Goal: Task Accomplishment & Management: Complete application form

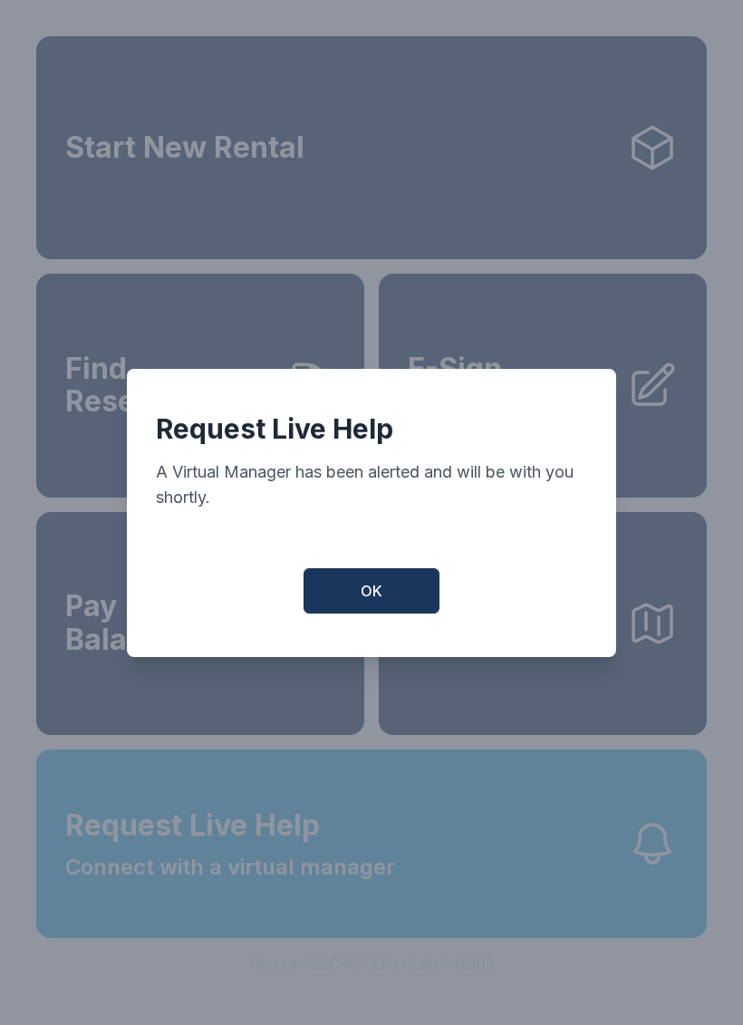
click at [387, 606] on button "OK" at bounding box center [372, 590] width 136 height 45
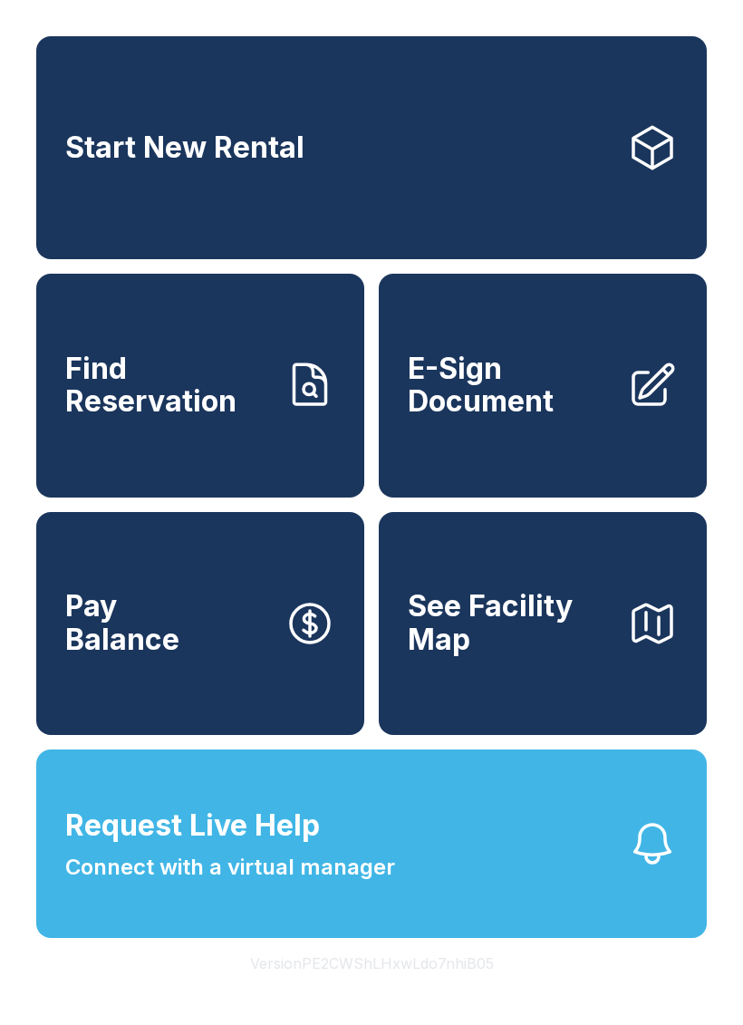
click at [356, 884] on span "Connect with a virtual manager" at bounding box center [230, 867] width 330 height 33
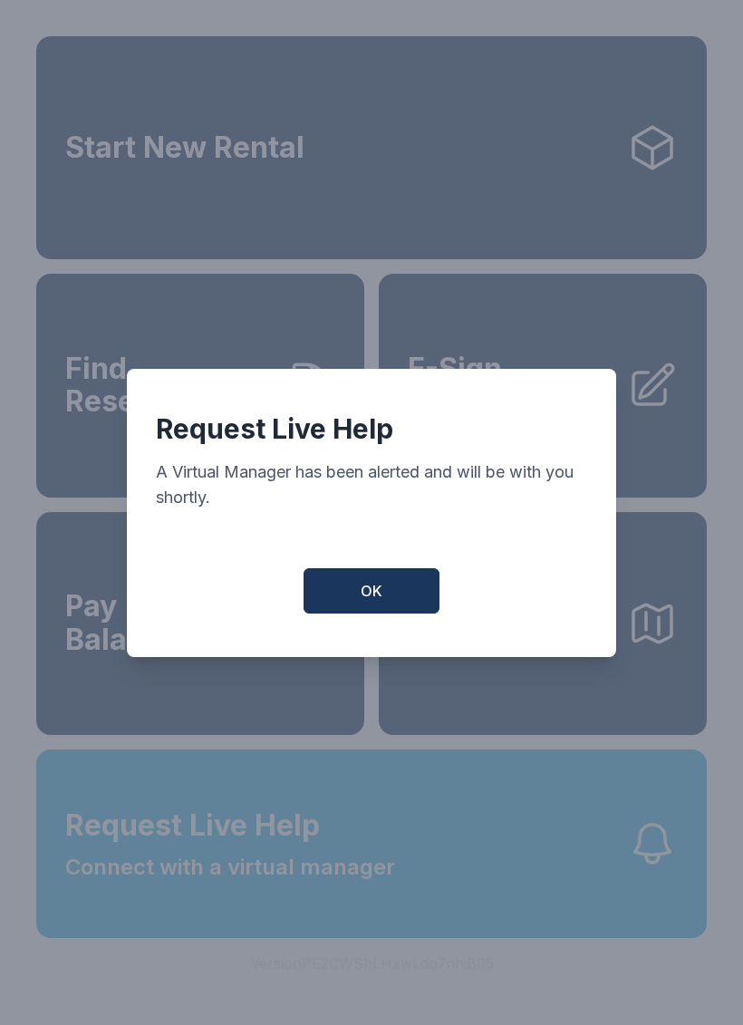
click at [373, 602] on span "OK" at bounding box center [372, 591] width 22 height 22
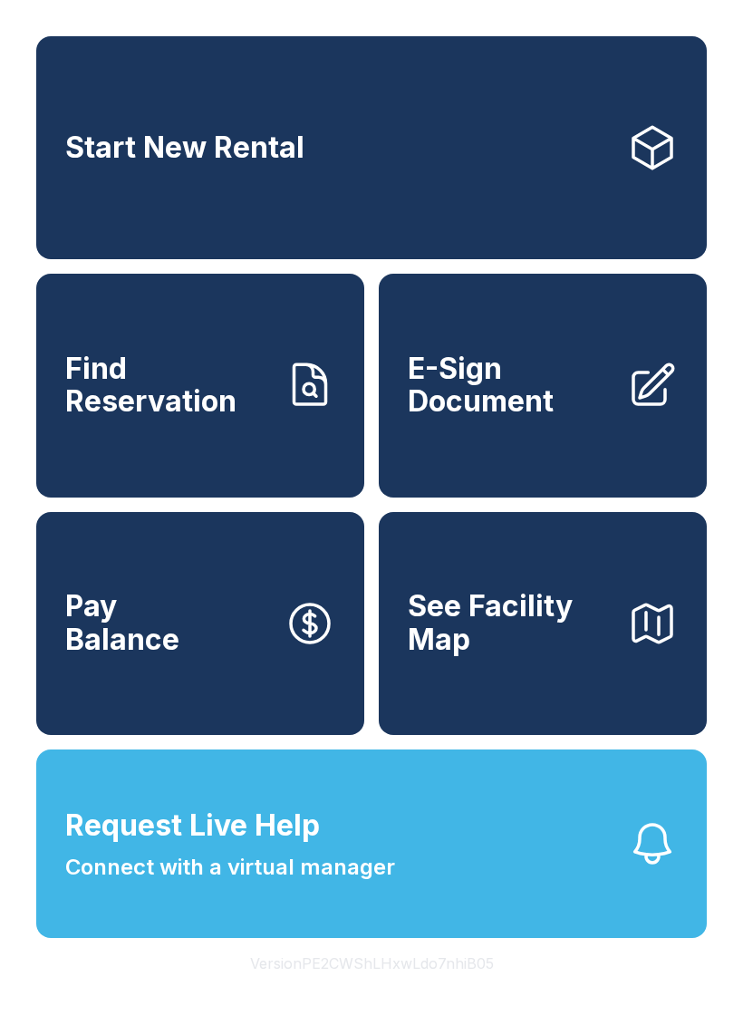
click at [186, 399] on span "Find Reservation" at bounding box center [167, 386] width 205 height 66
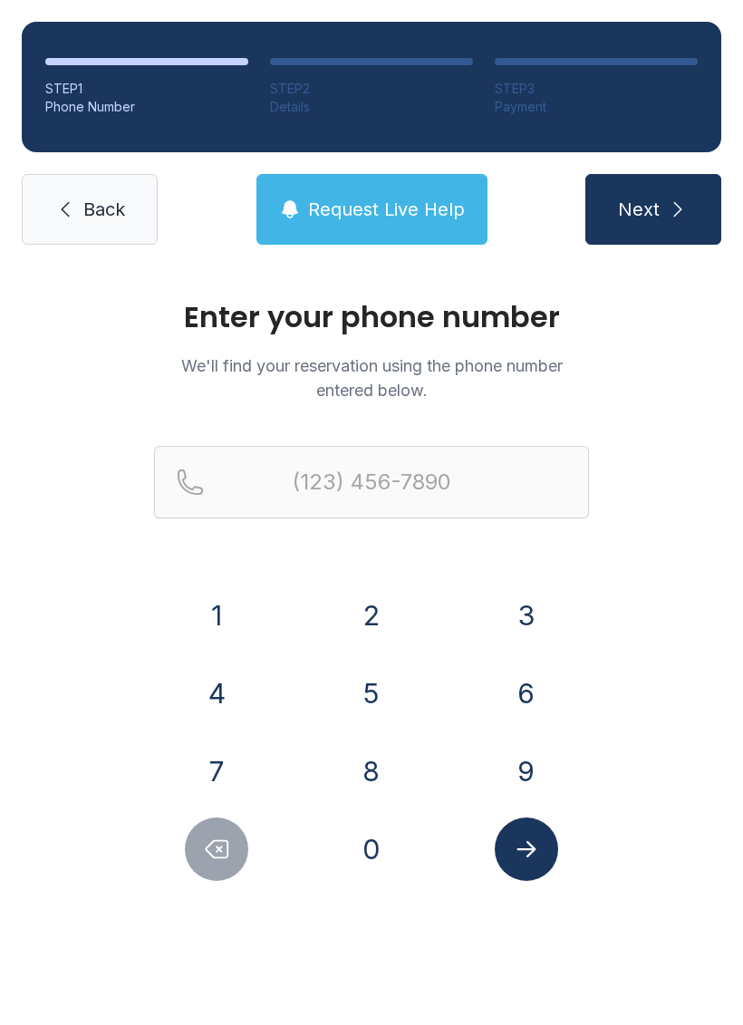
click at [210, 754] on button "7" at bounding box center [216, 770] width 63 height 63
click at [390, 751] on button "8" at bounding box center [371, 770] width 63 height 63
click at [507, 680] on button "6" at bounding box center [526, 693] width 63 height 63
click at [362, 601] on button "2" at bounding box center [371, 615] width 63 height 63
click at [216, 691] on button "4" at bounding box center [216, 693] width 63 height 63
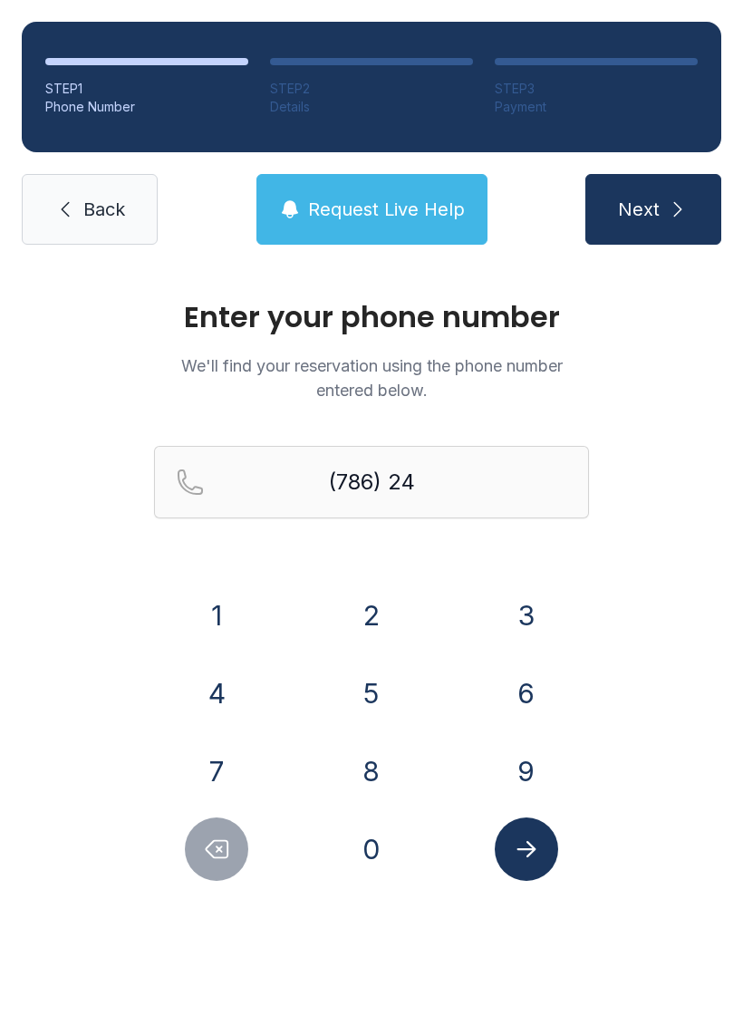
click at [508, 694] on button "6" at bounding box center [526, 693] width 63 height 63
click at [216, 601] on button "1" at bounding box center [216, 615] width 63 height 63
click at [518, 606] on button "3" at bounding box center [526, 615] width 63 height 63
click at [373, 687] on button "5" at bounding box center [371, 693] width 63 height 63
click at [522, 605] on button "3" at bounding box center [526, 615] width 63 height 63
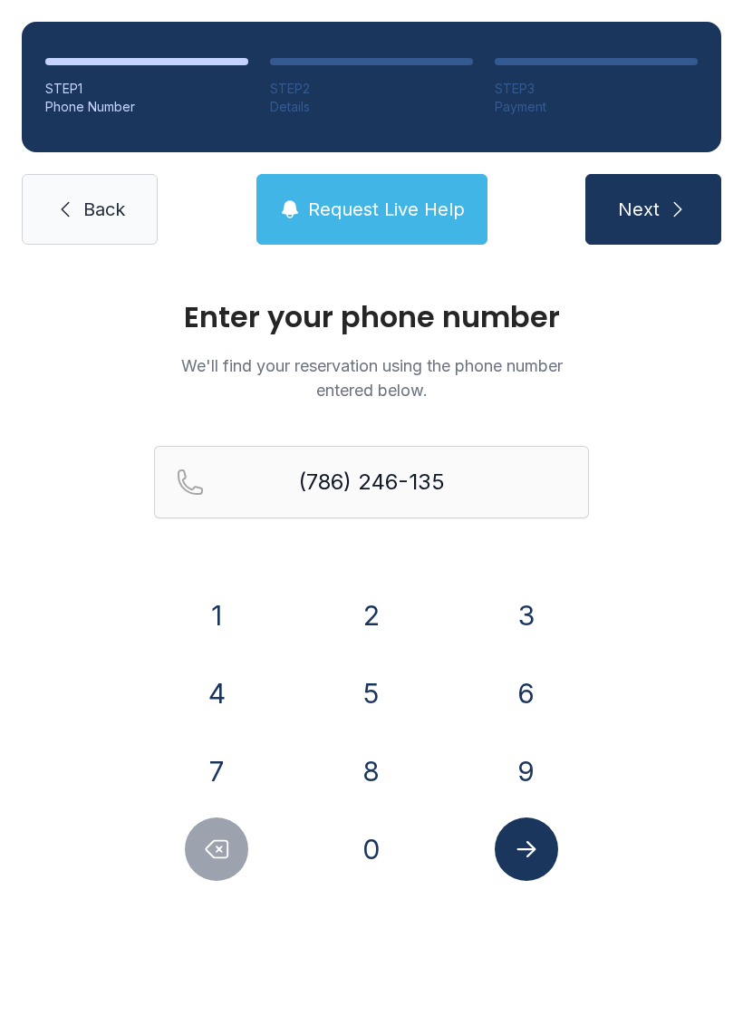
type input "[PHONE_NUMBER]"
click at [531, 833] on button "Submit lookup form" at bounding box center [526, 848] width 63 height 63
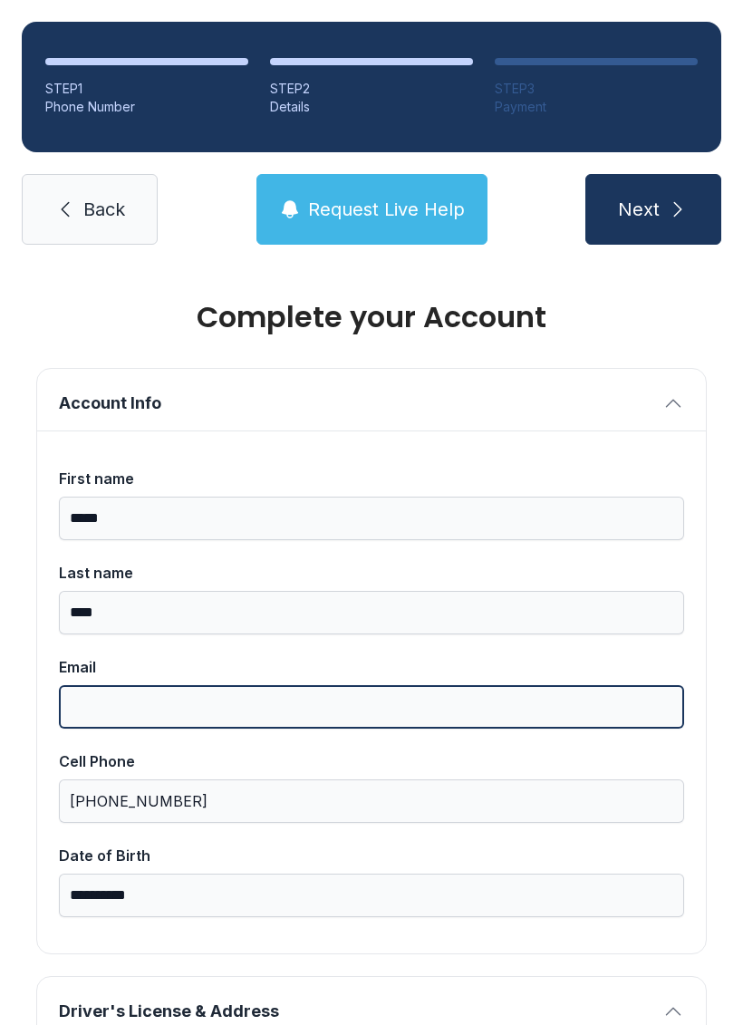
click at [323, 713] on input "Email" at bounding box center [371, 706] width 625 height 43
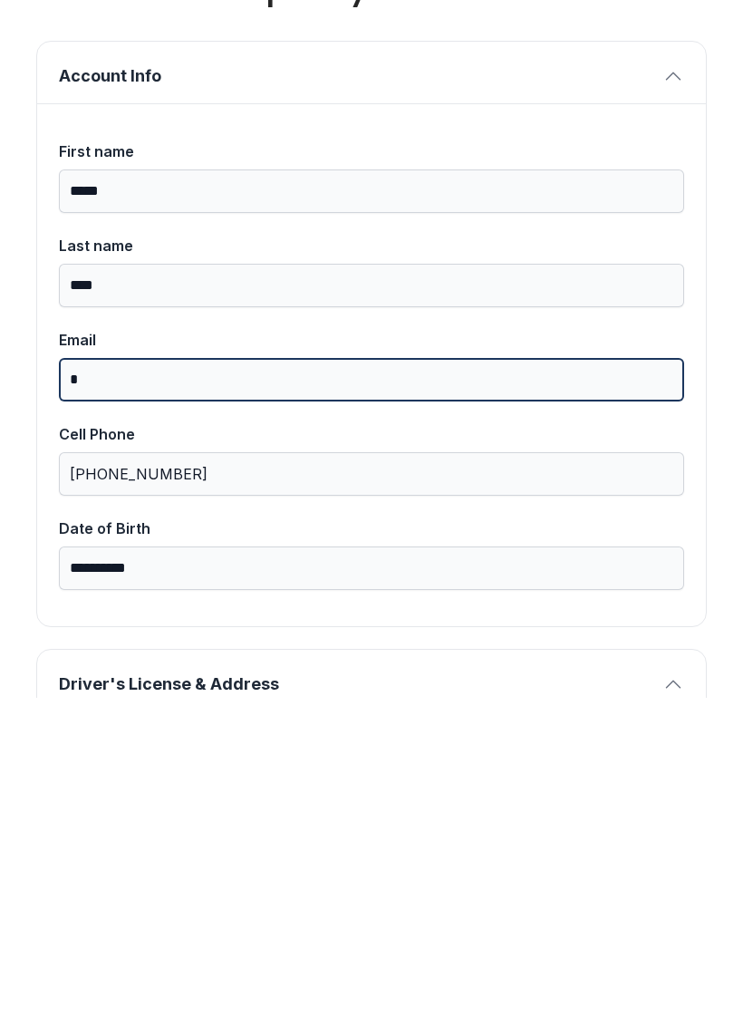
scroll to position [44, 0]
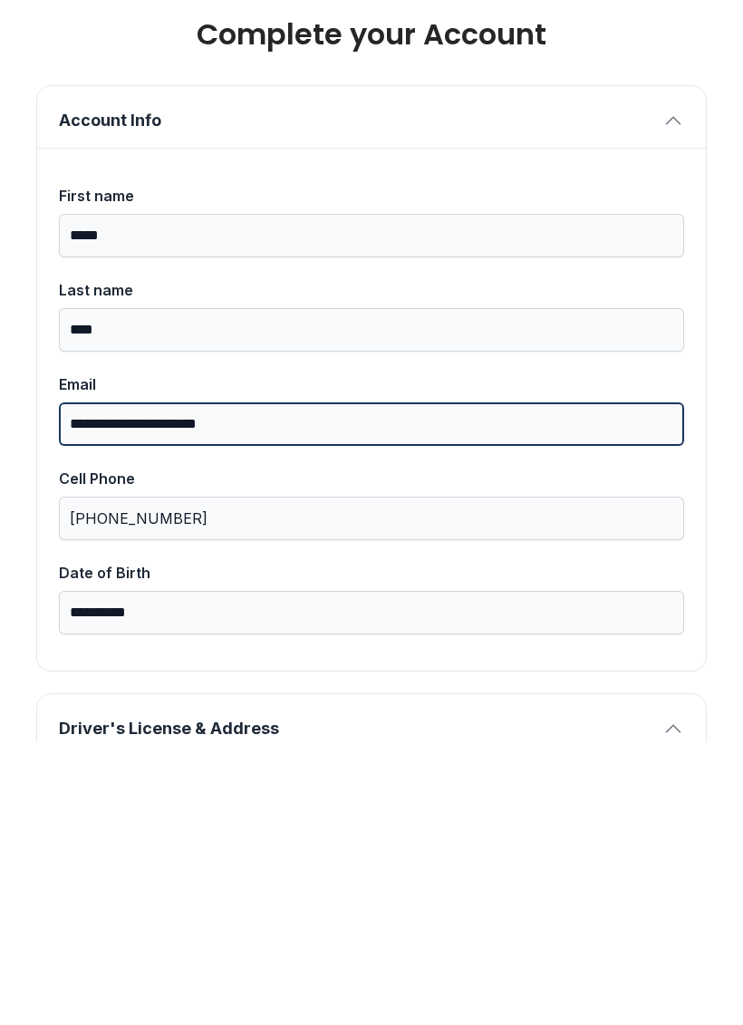
type input "**********"
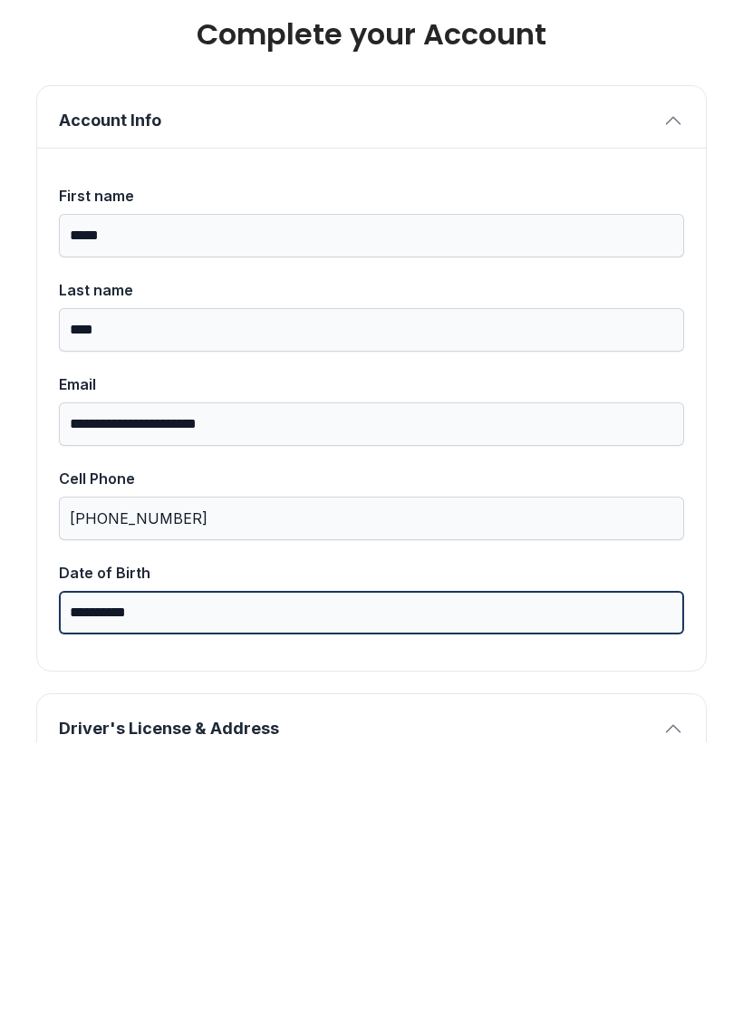
click at [254, 874] on input "**********" at bounding box center [371, 895] width 625 height 43
type input "*"
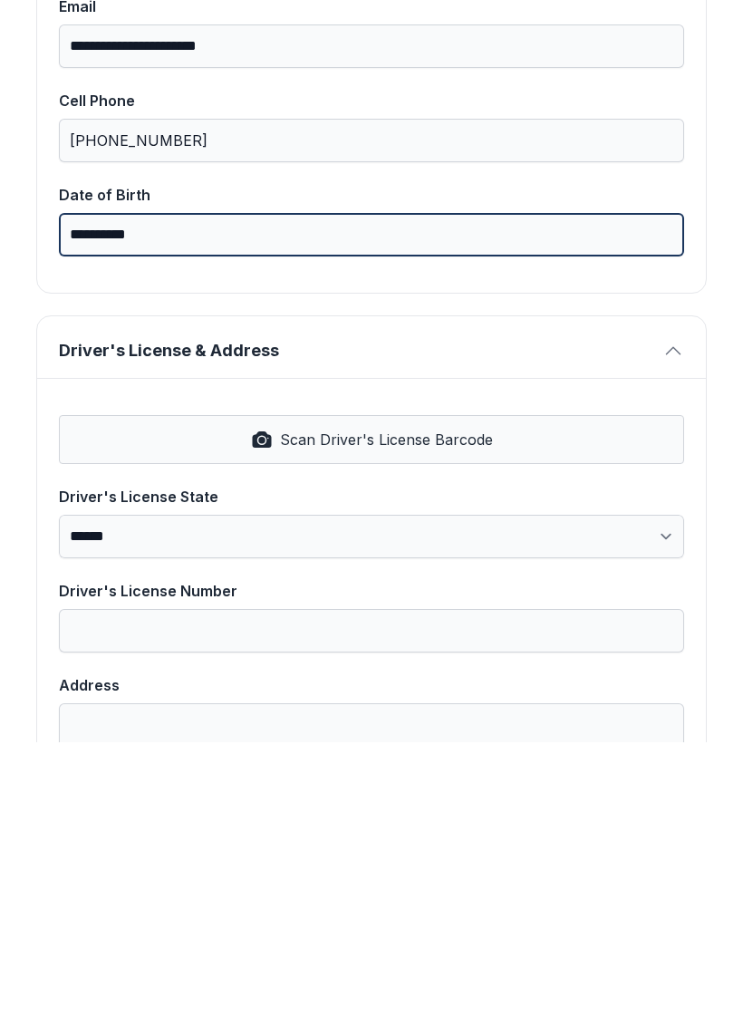
scroll to position [394, 0]
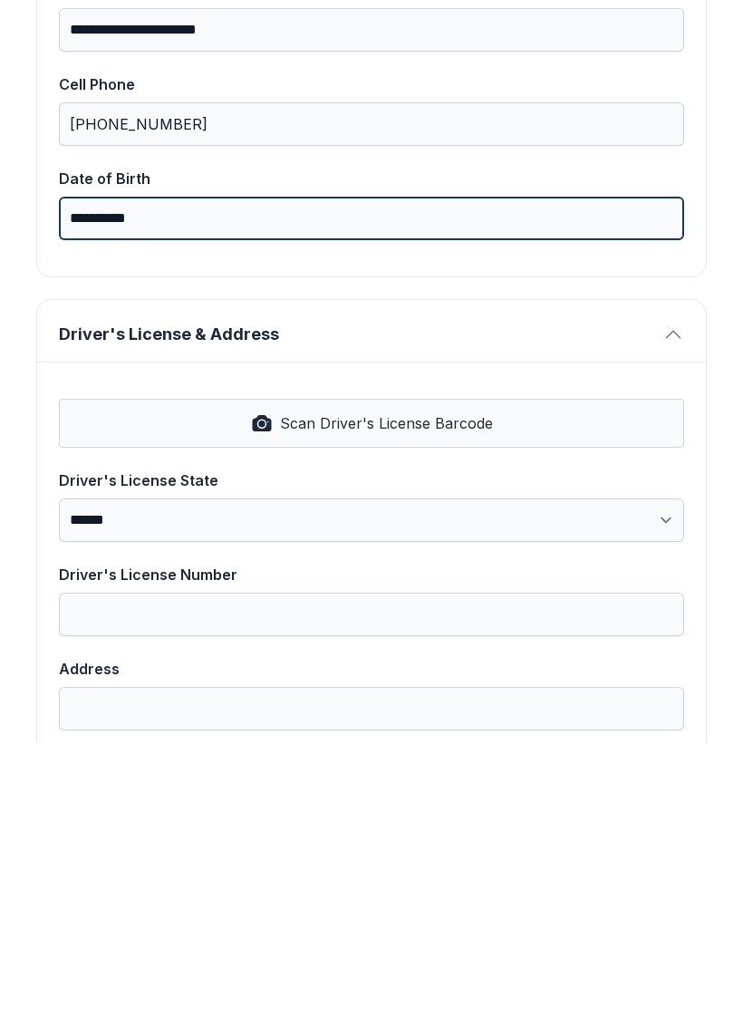
type input "**********"
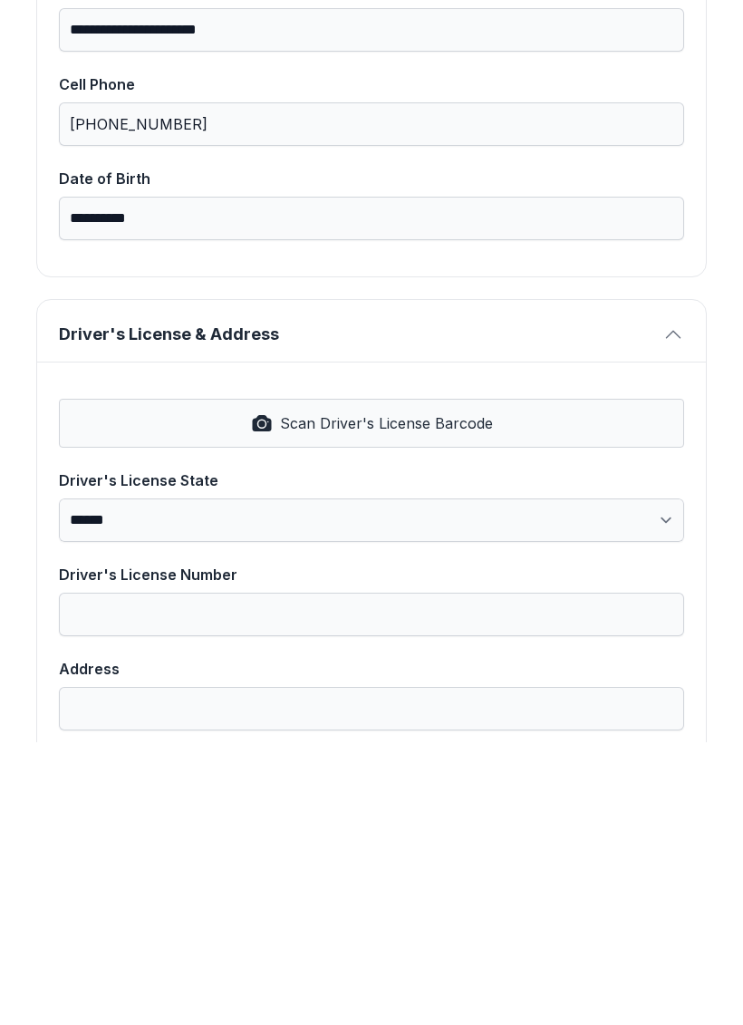
click at [286, 875] on input "Driver's License Number" at bounding box center [371, 896] width 625 height 43
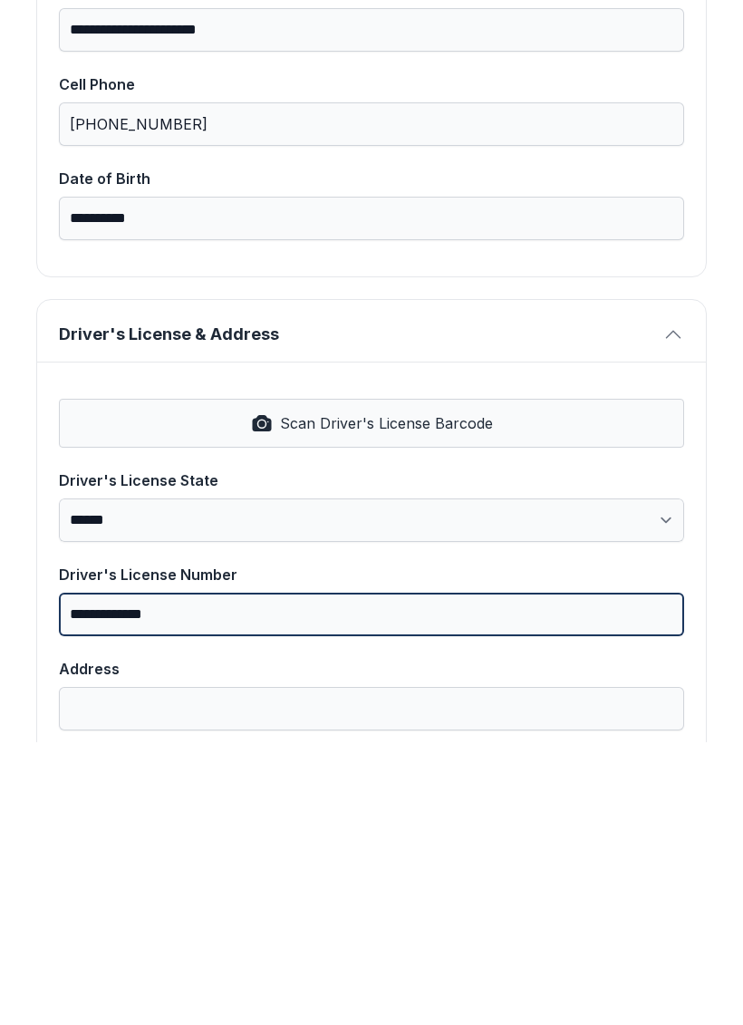
type input "**********"
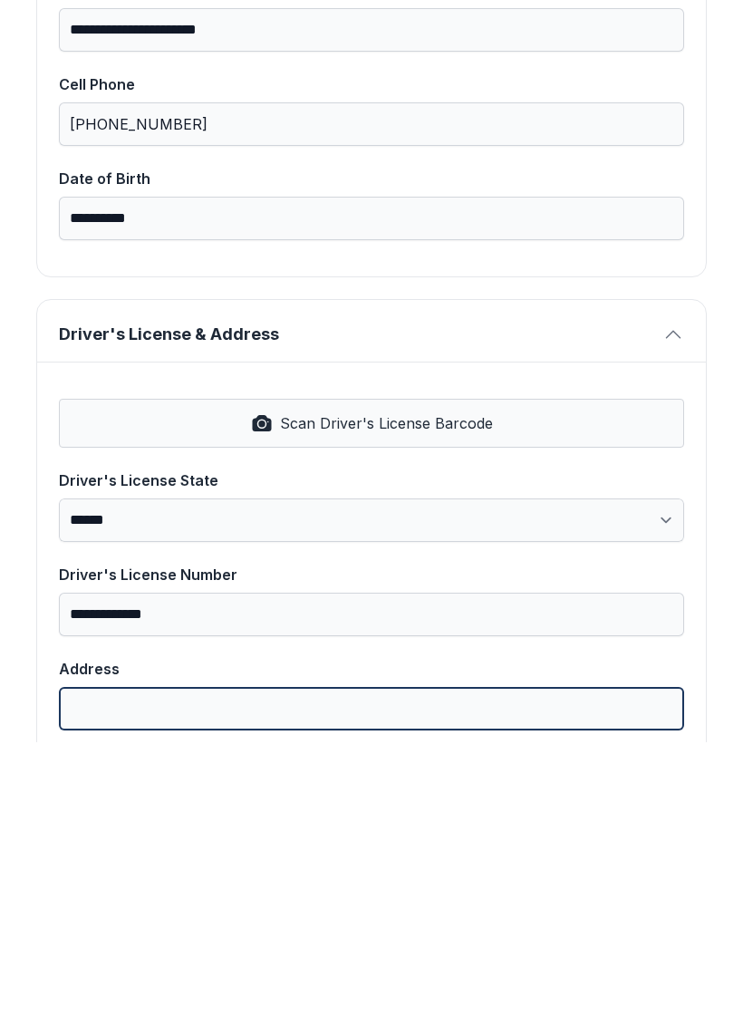
click at [358, 970] on input "Address" at bounding box center [371, 991] width 625 height 43
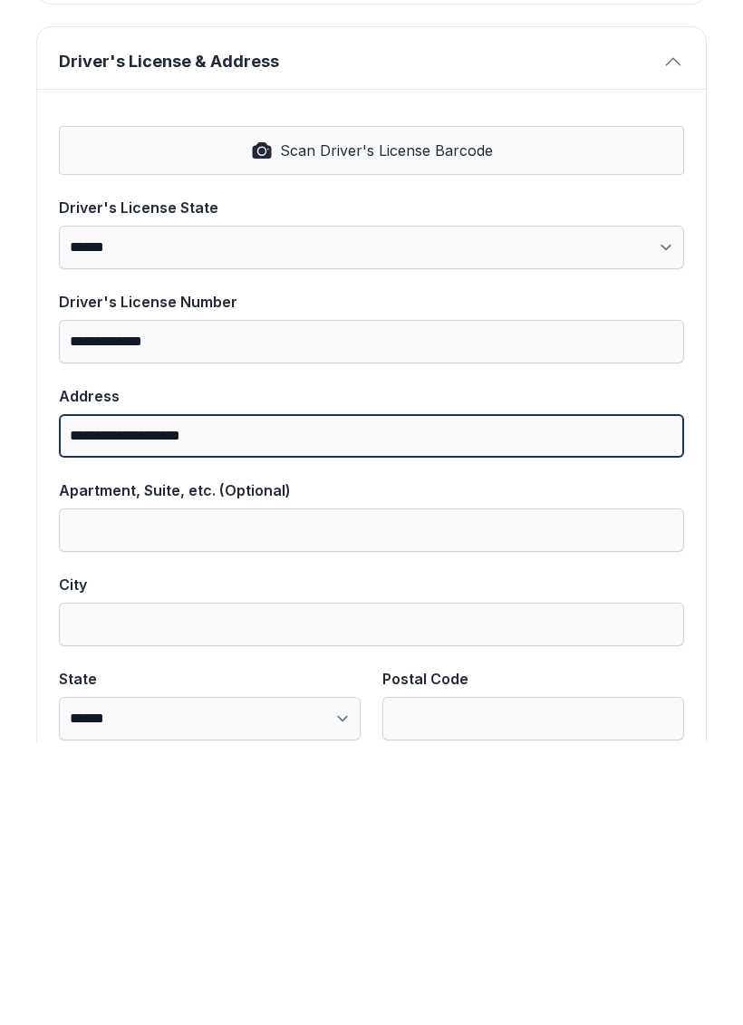
scroll to position [668, 0]
type input "**********"
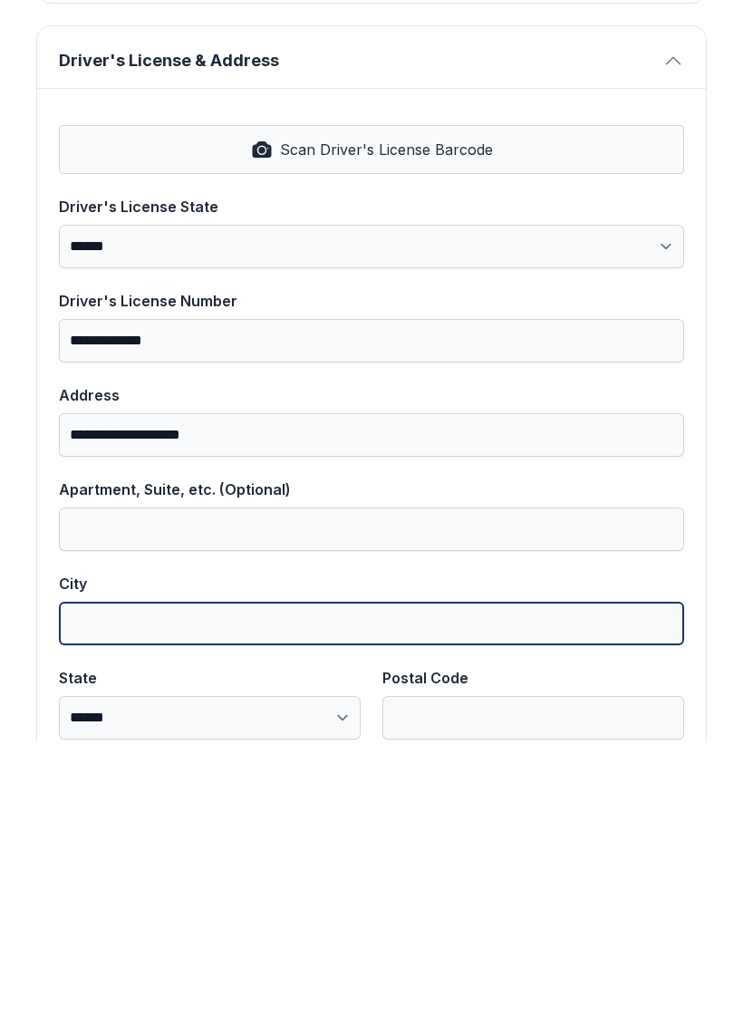
click at [286, 884] on input "City" at bounding box center [371, 905] width 625 height 43
type input "*********"
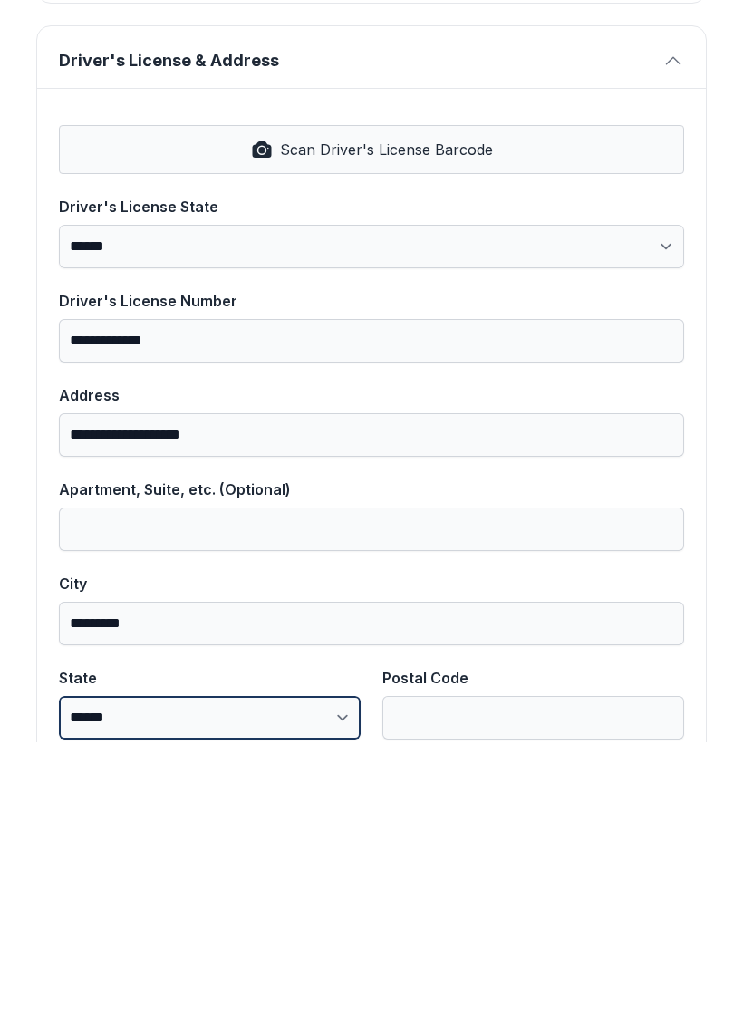
click at [315, 979] on select "**********" at bounding box center [210, 1000] width 302 height 43
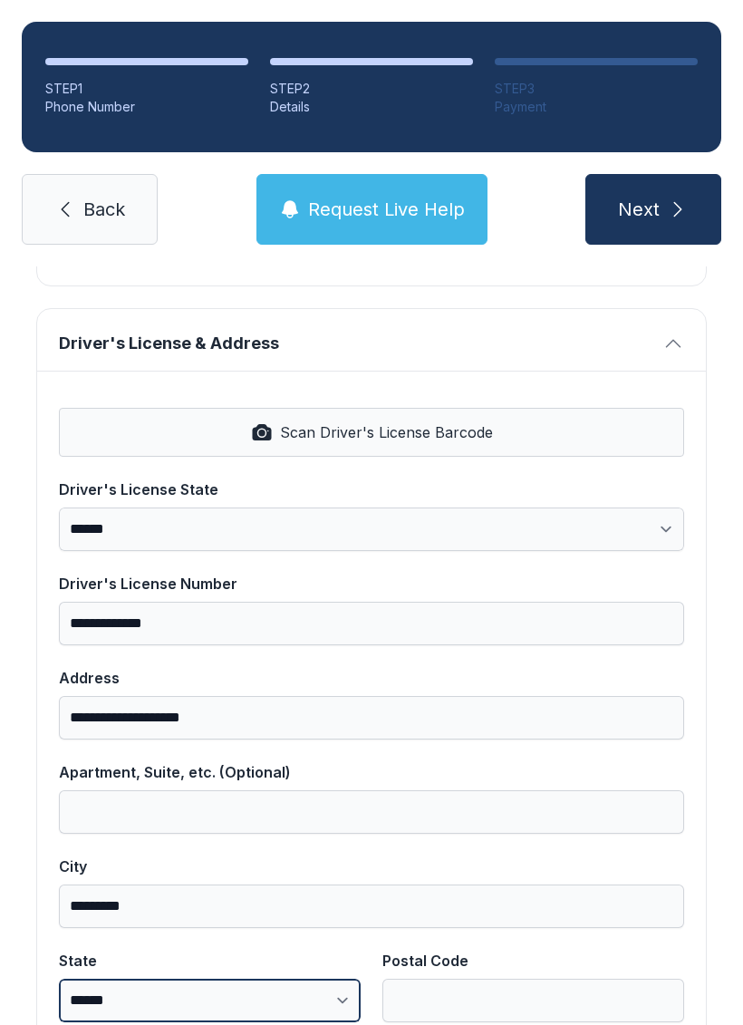
select select "**"
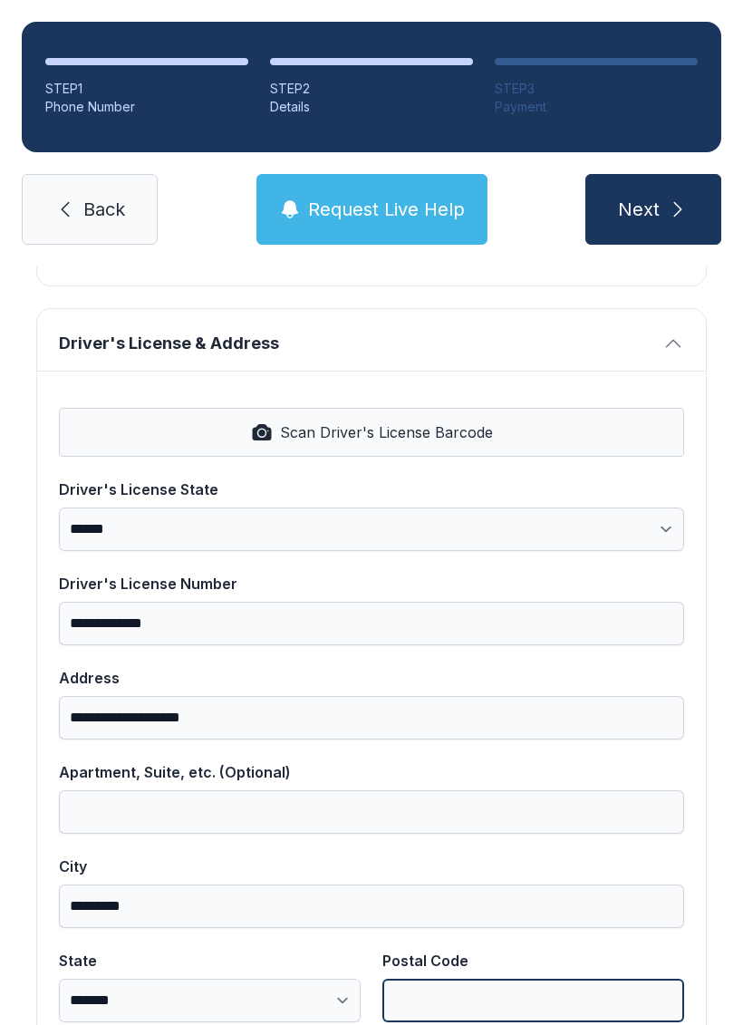
click at [507, 979] on input "Postal Code" at bounding box center [533, 1000] width 302 height 43
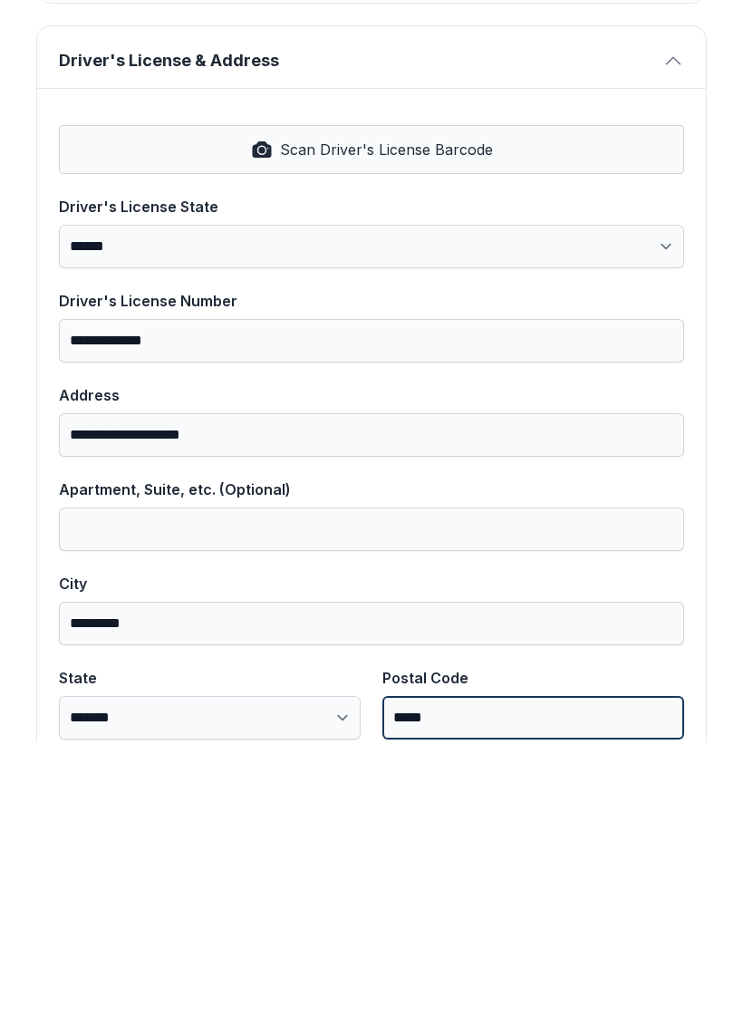
type input "*****"
click at [652, 174] on button "Next" at bounding box center [653, 209] width 136 height 71
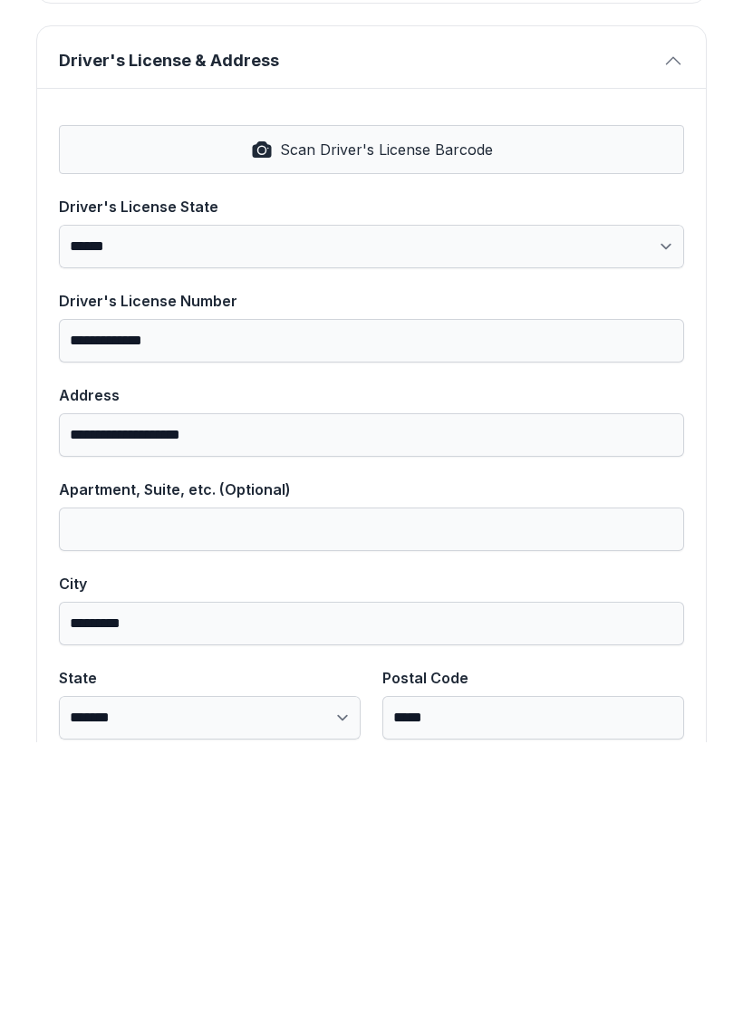
type input "*"
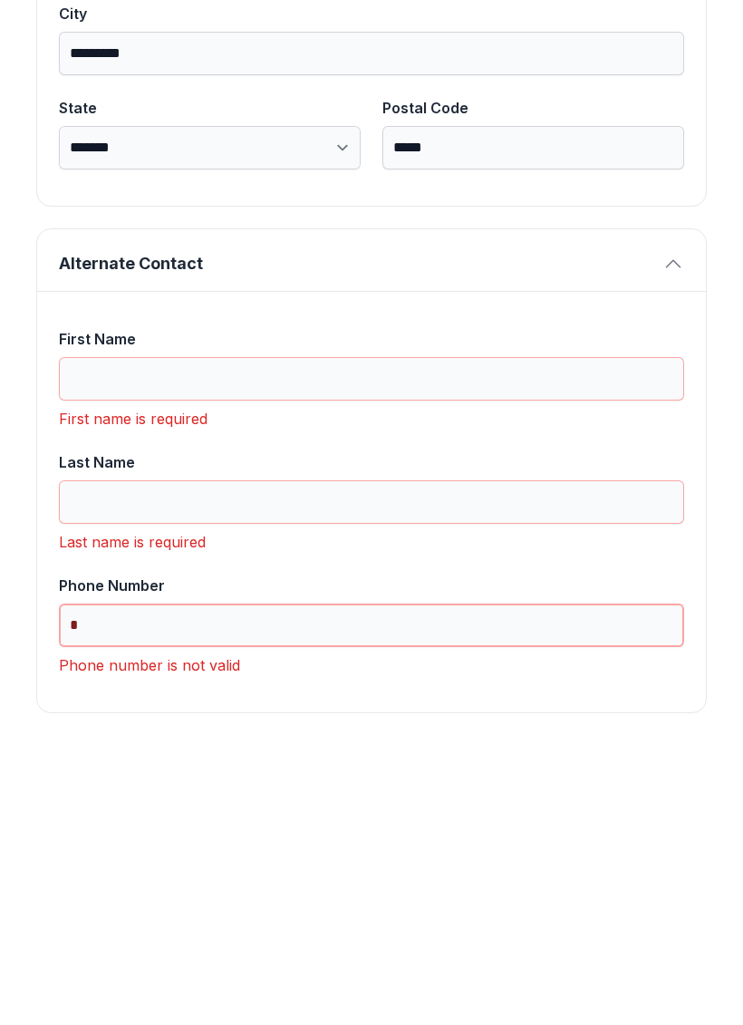
scroll to position [1266, 0]
click at [254, 641] on input "First Name" at bounding box center [371, 662] width 625 height 43
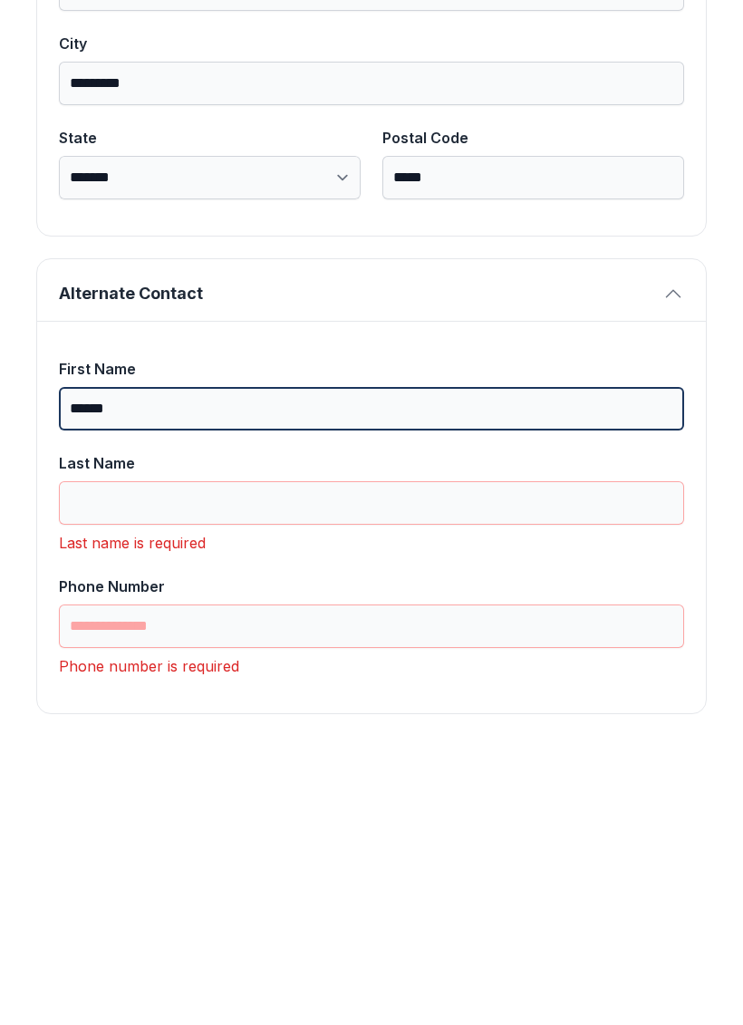
type input "*****"
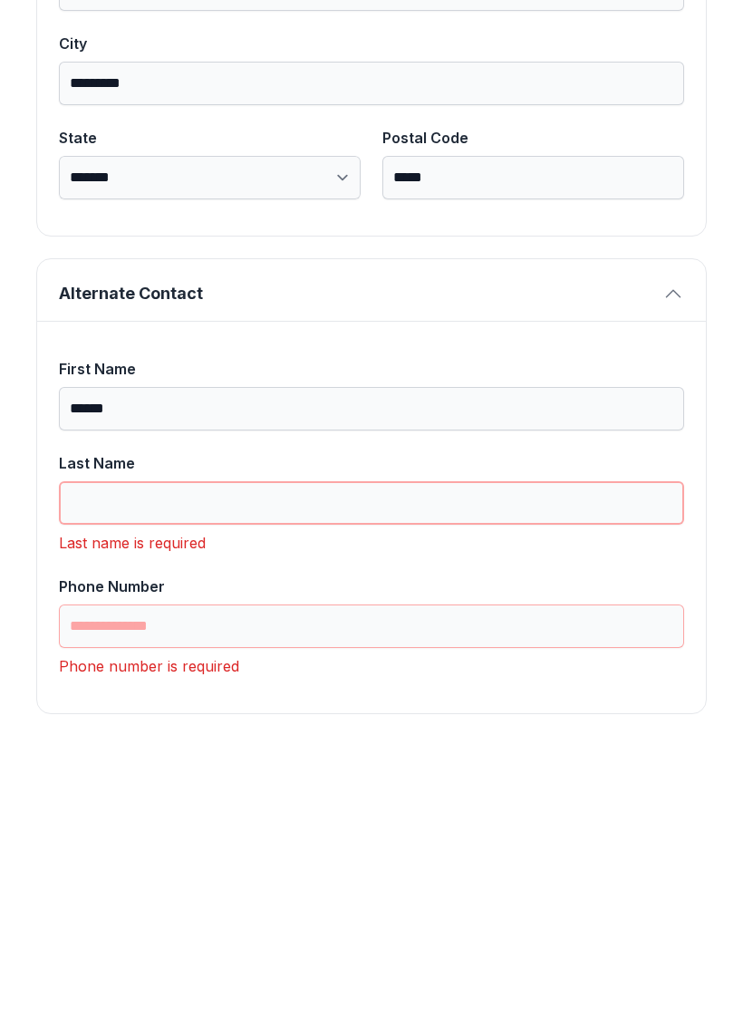
click at [265, 764] on input "Last Name" at bounding box center [371, 785] width 625 height 43
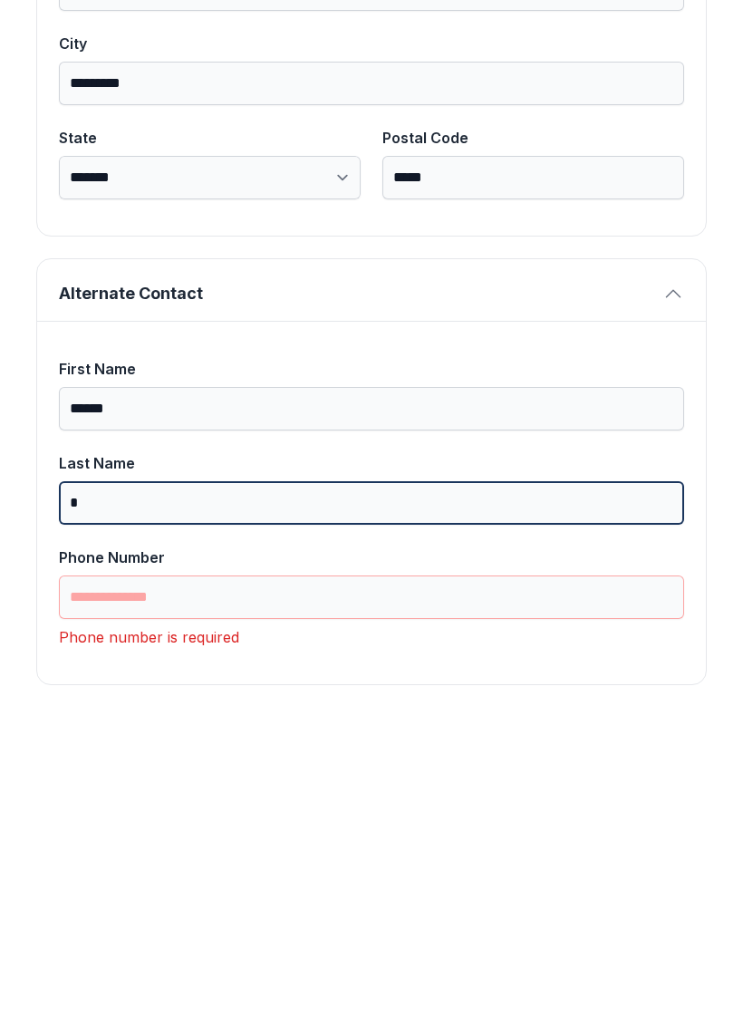
scroll to position [1208, 0]
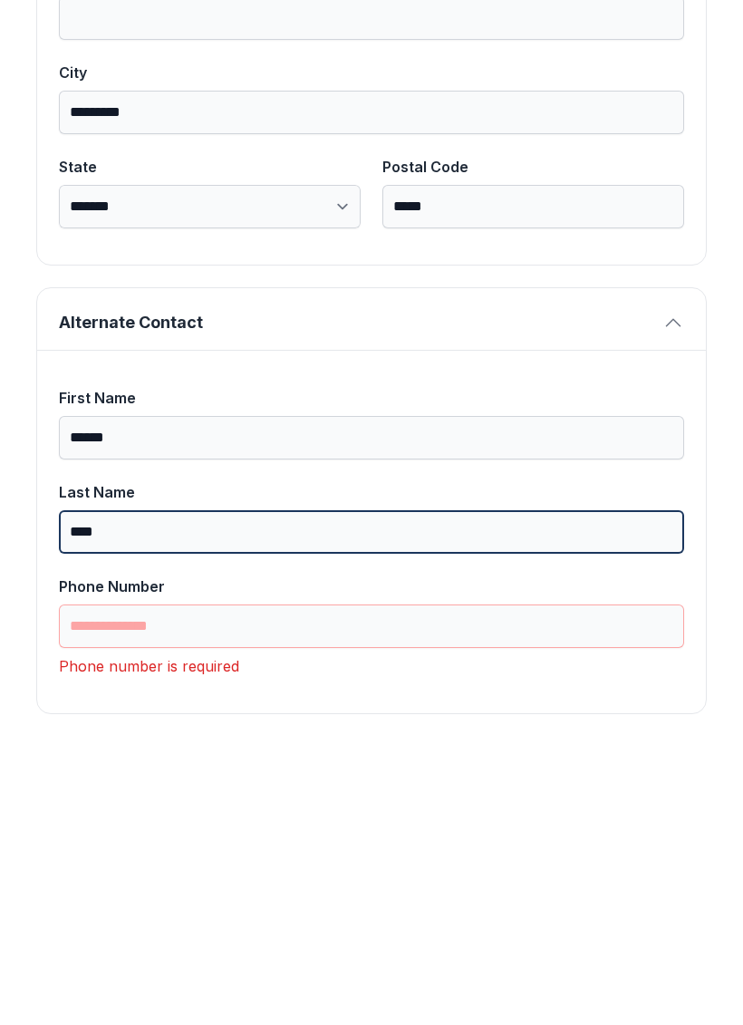
type input "****"
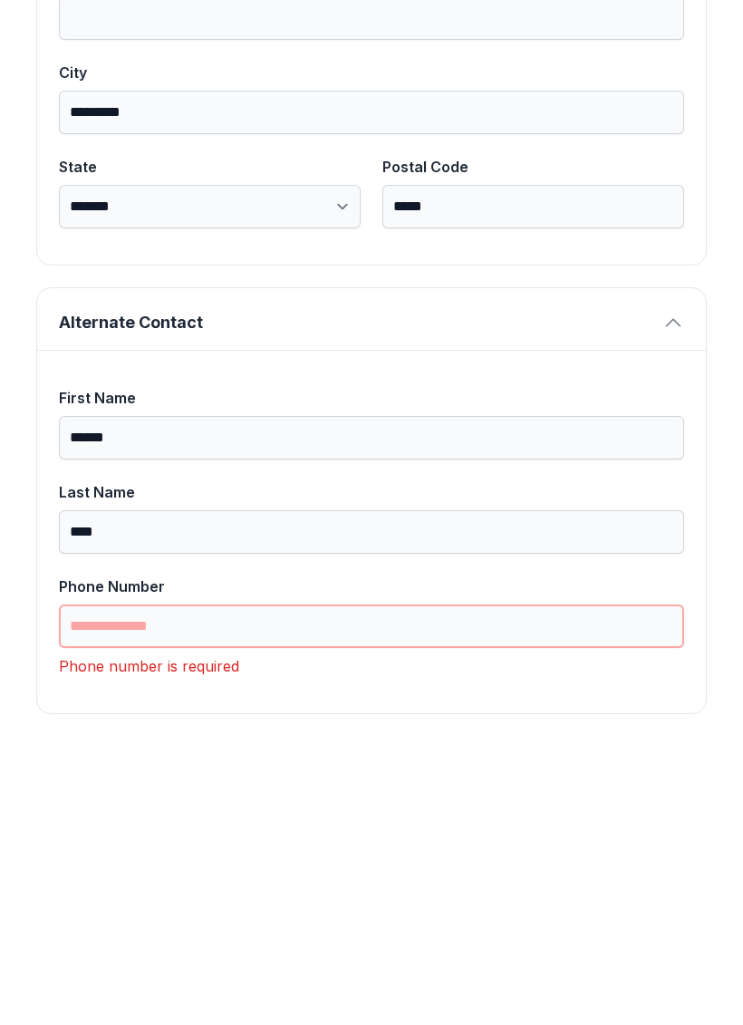
click at [301, 887] on input "Phone Number" at bounding box center [371, 908] width 625 height 43
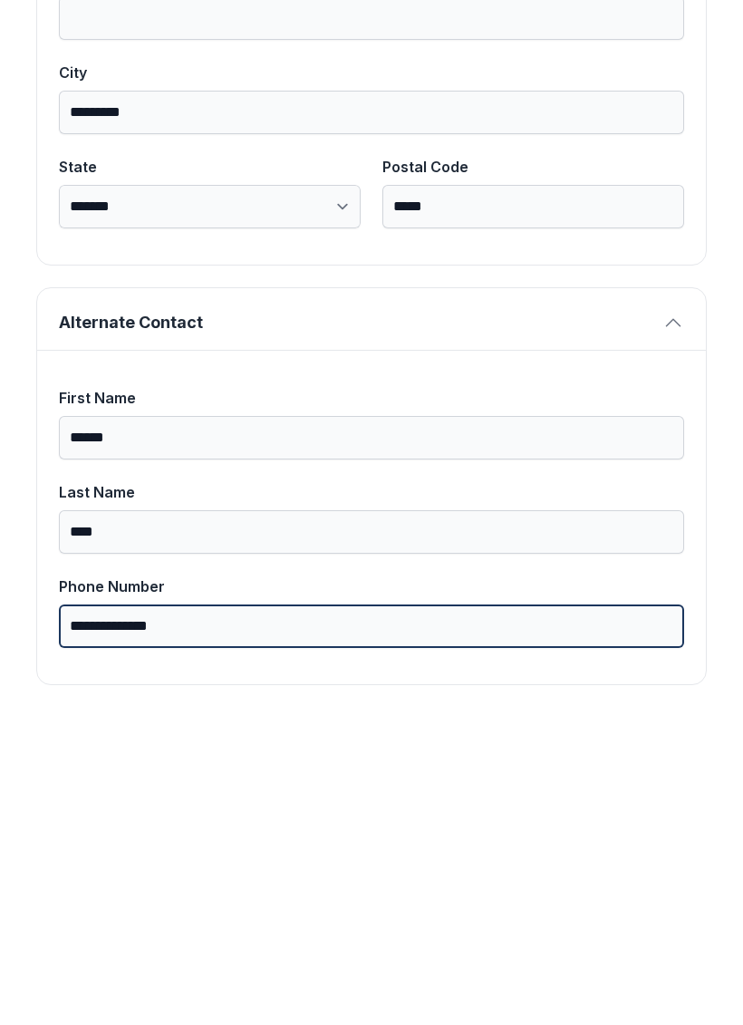
scroll to position [1179, 0]
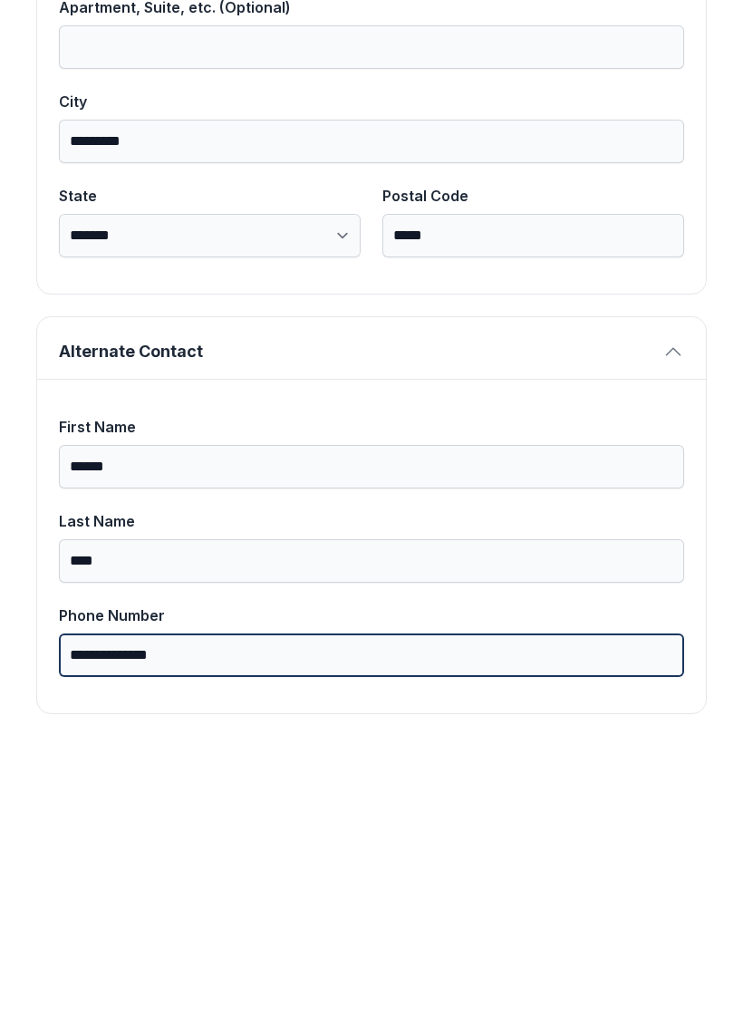
type input "**********"
click at [652, 174] on button "Next" at bounding box center [653, 209] width 136 height 71
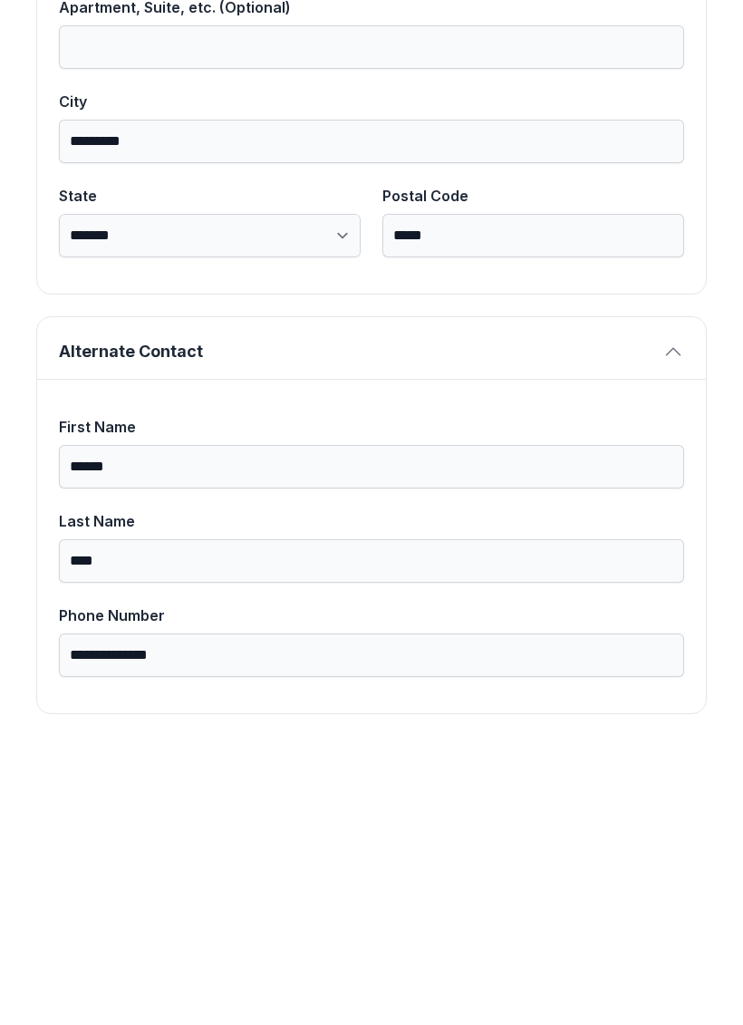
scroll to position [529, 0]
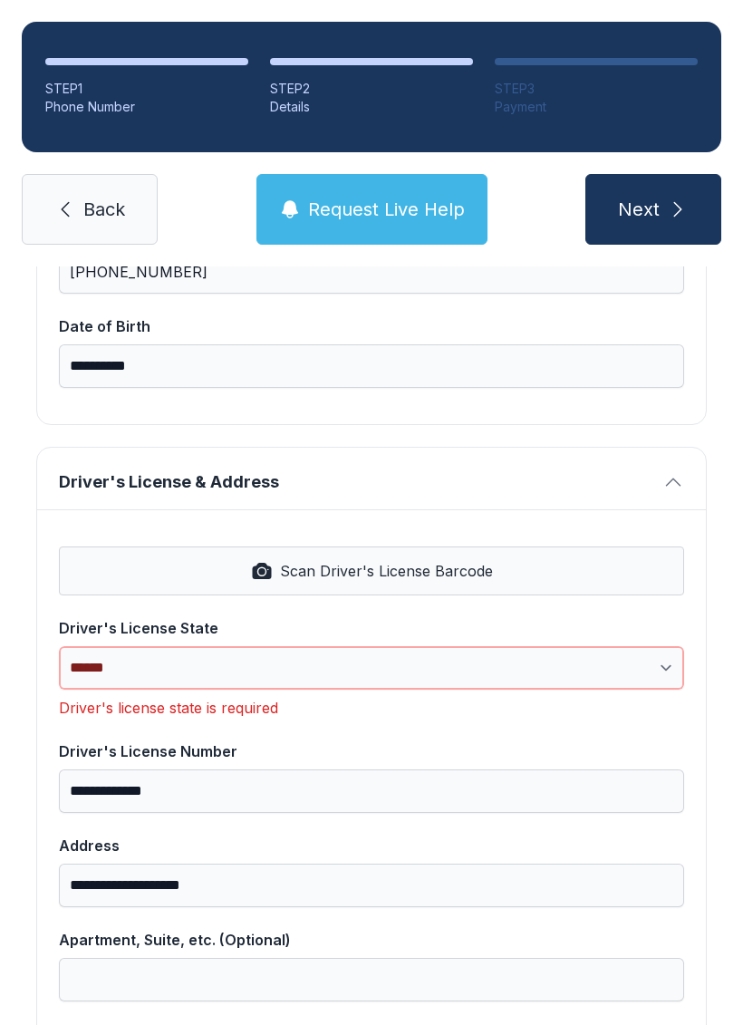
click at [431, 663] on select "**********" at bounding box center [371, 667] width 625 height 43
select select "**"
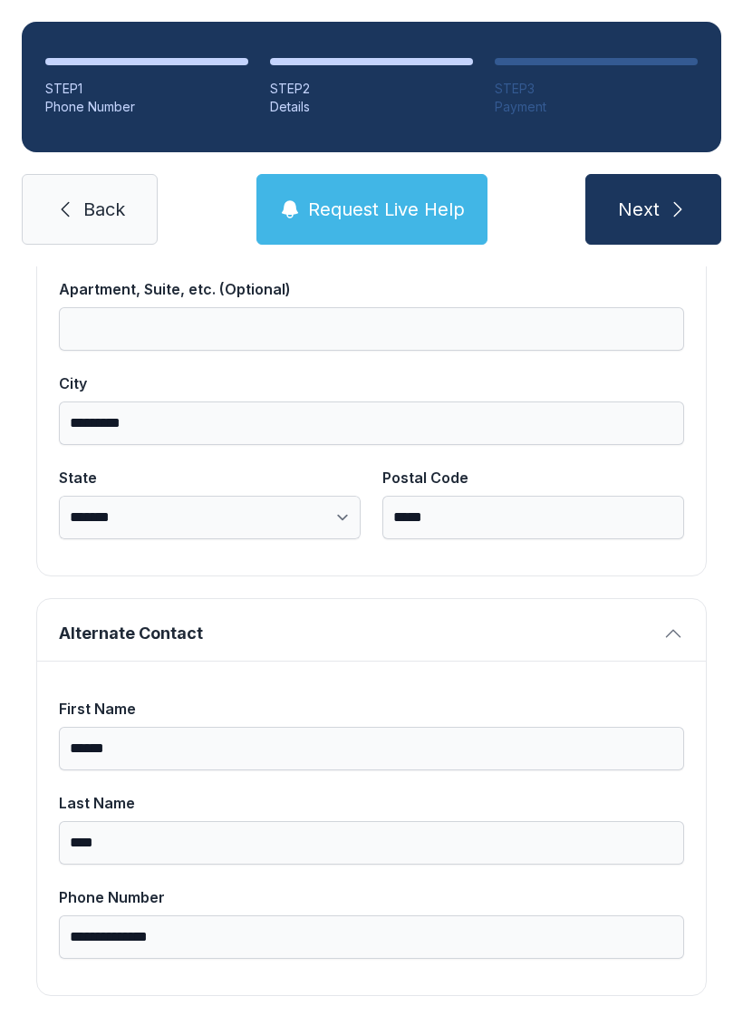
scroll to position [1150, 0]
click at [662, 204] on button "Next" at bounding box center [653, 209] width 136 height 71
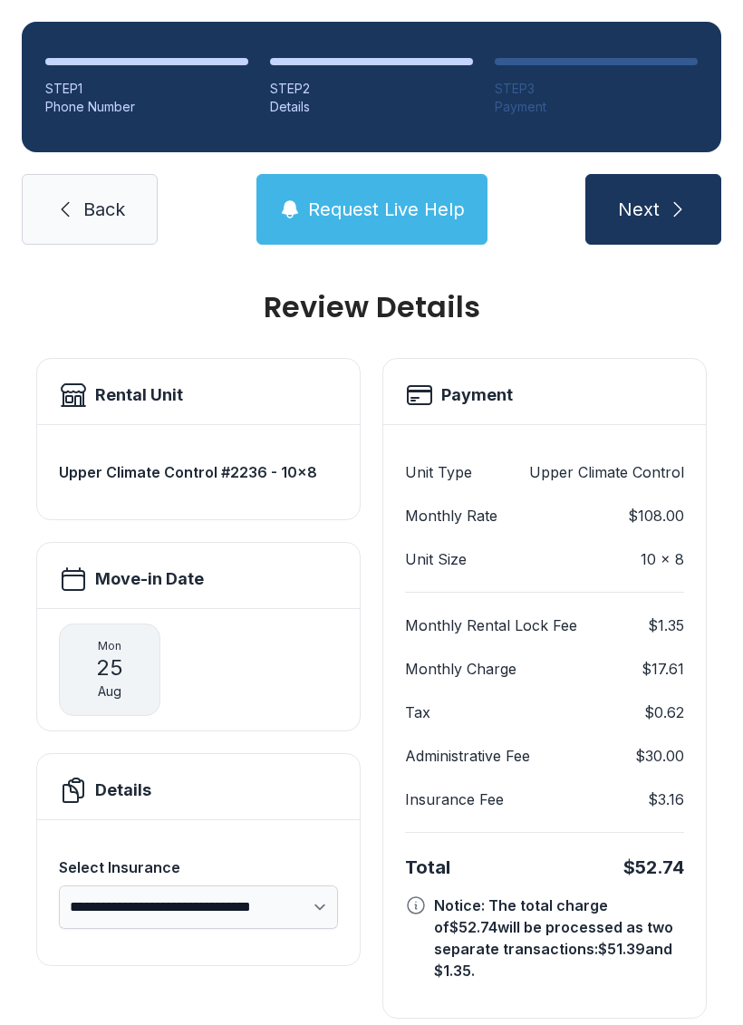
click at [83, 213] on span "Back" at bounding box center [104, 209] width 42 height 25
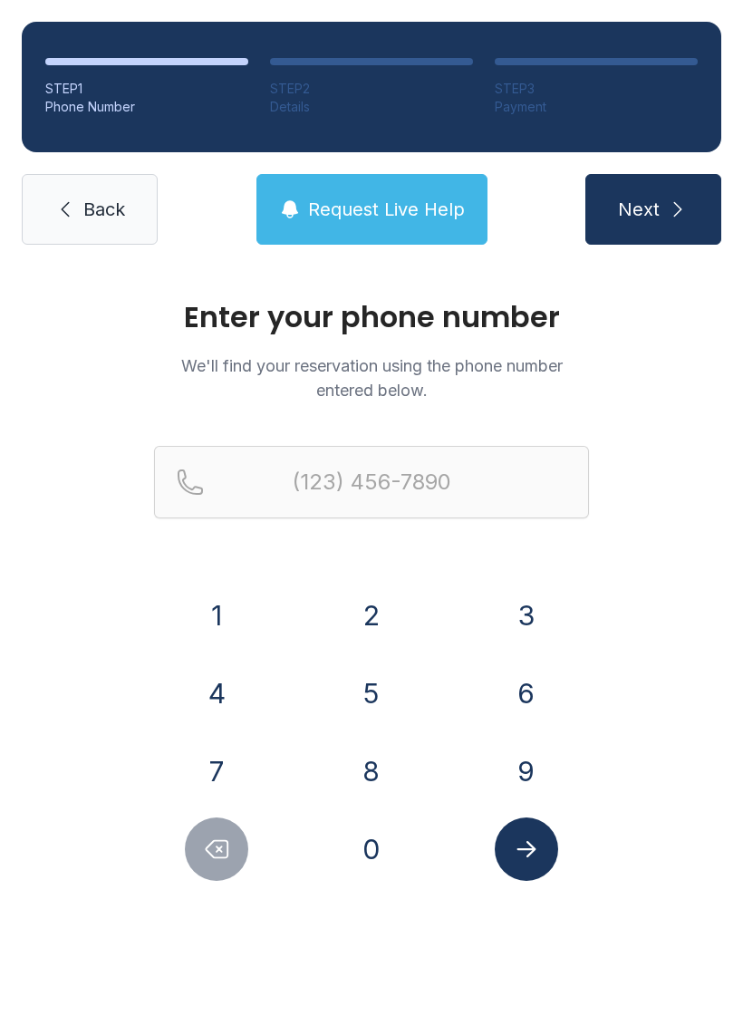
click at [83, 202] on span "Back" at bounding box center [104, 209] width 42 height 25
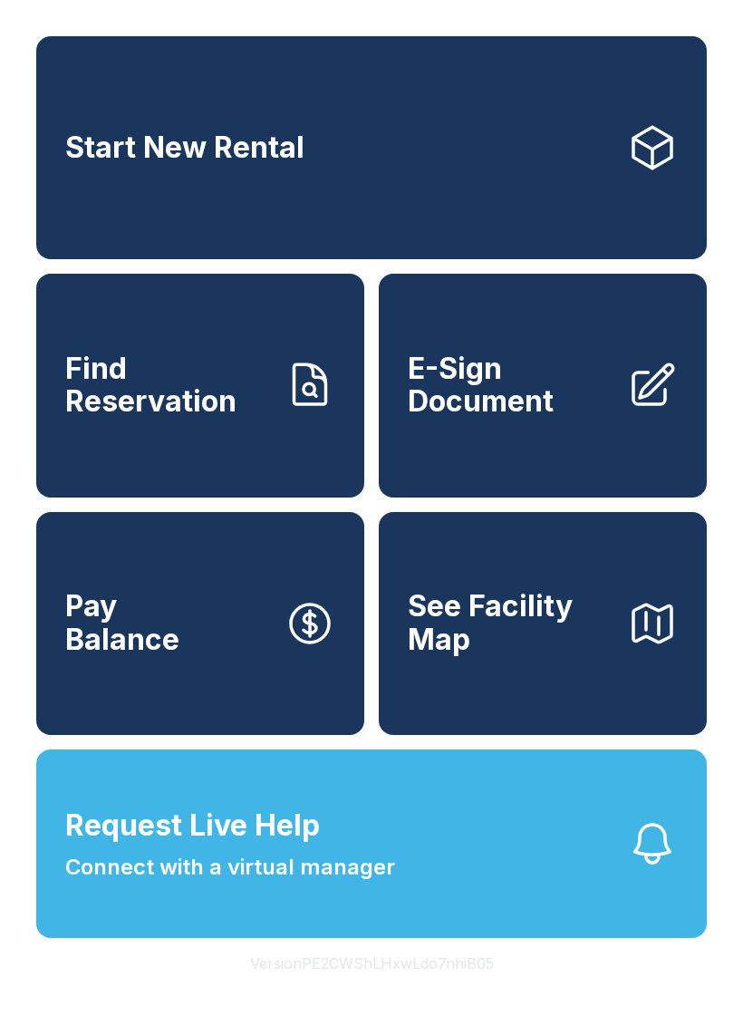
click at [267, 415] on span "Find Reservation" at bounding box center [167, 386] width 205 height 66
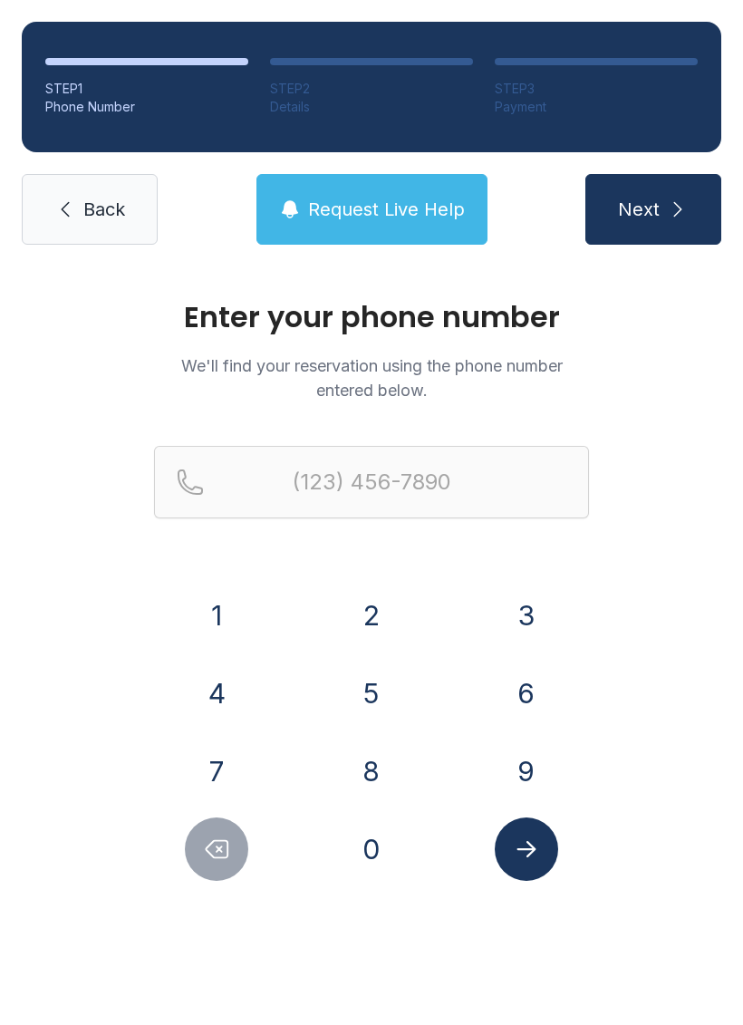
click at [225, 759] on button "7" at bounding box center [216, 770] width 63 height 63
click at [373, 773] on button "8" at bounding box center [371, 770] width 63 height 63
click at [524, 678] on button "6" at bounding box center [526, 693] width 63 height 63
click at [375, 605] on button "2" at bounding box center [371, 615] width 63 height 63
click at [224, 701] on button "4" at bounding box center [216, 693] width 63 height 63
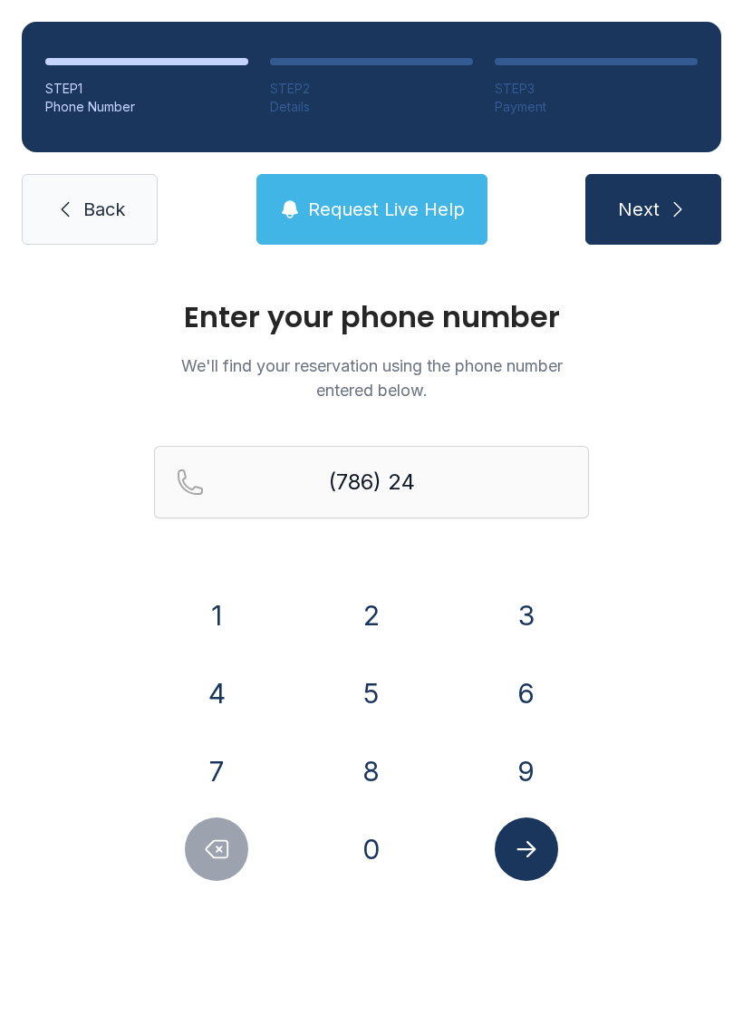
click at [517, 699] on button "6" at bounding box center [526, 693] width 63 height 63
click at [236, 614] on button "1" at bounding box center [216, 615] width 63 height 63
click at [508, 606] on button "3" at bounding box center [526, 615] width 63 height 63
click at [377, 701] on button "5" at bounding box center [371, 693] width 63 height 63
click at [528, 596] on button "3" at bounding box center [526, 615] width 63 height 63
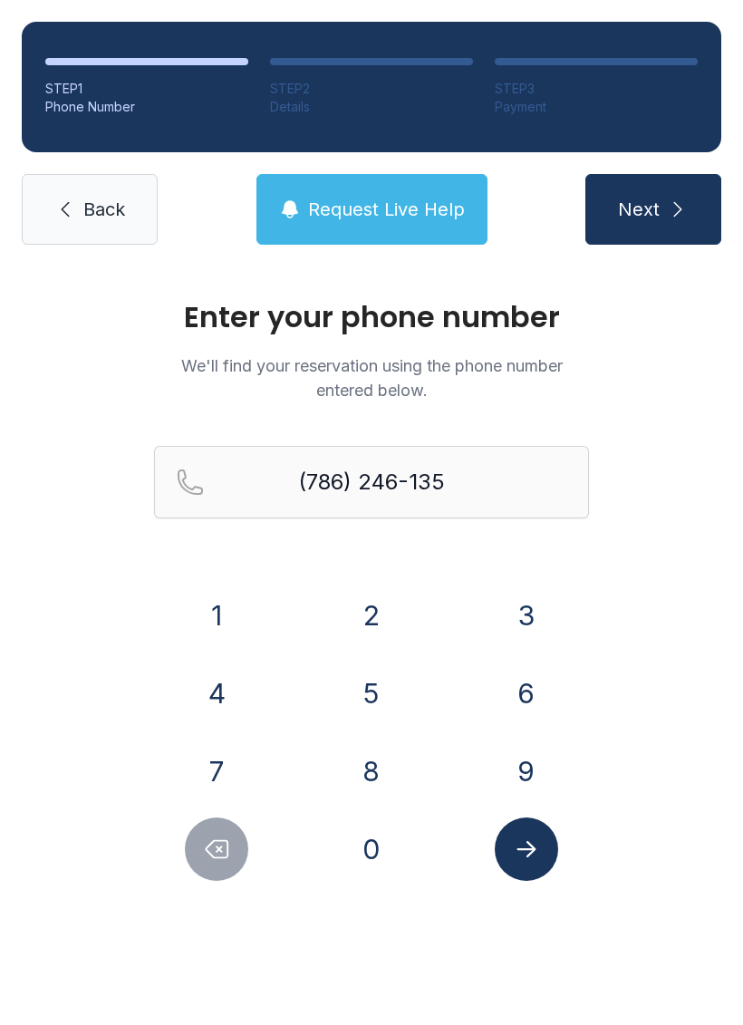
type input "[PHONE_NUMBER]"
click at [663, 195] on button "Next" at bounding box center [653, 209] width 136 height 71
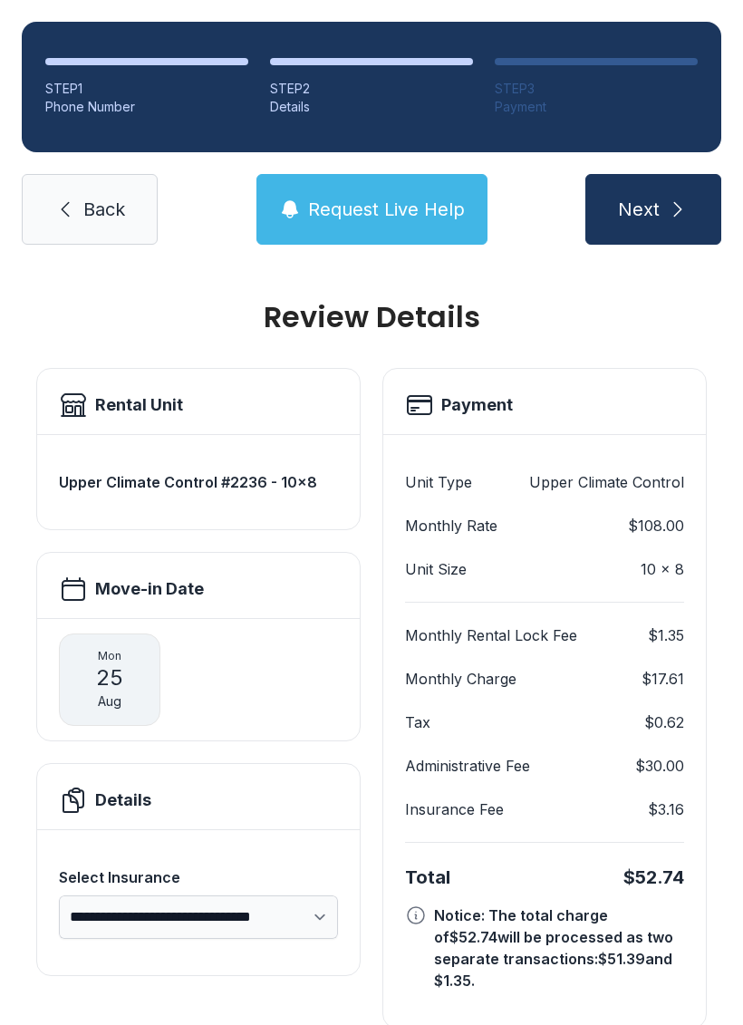
click at [386, 208] on span "Request Live Help" at bounding box center [386, 209] width 157 height 25
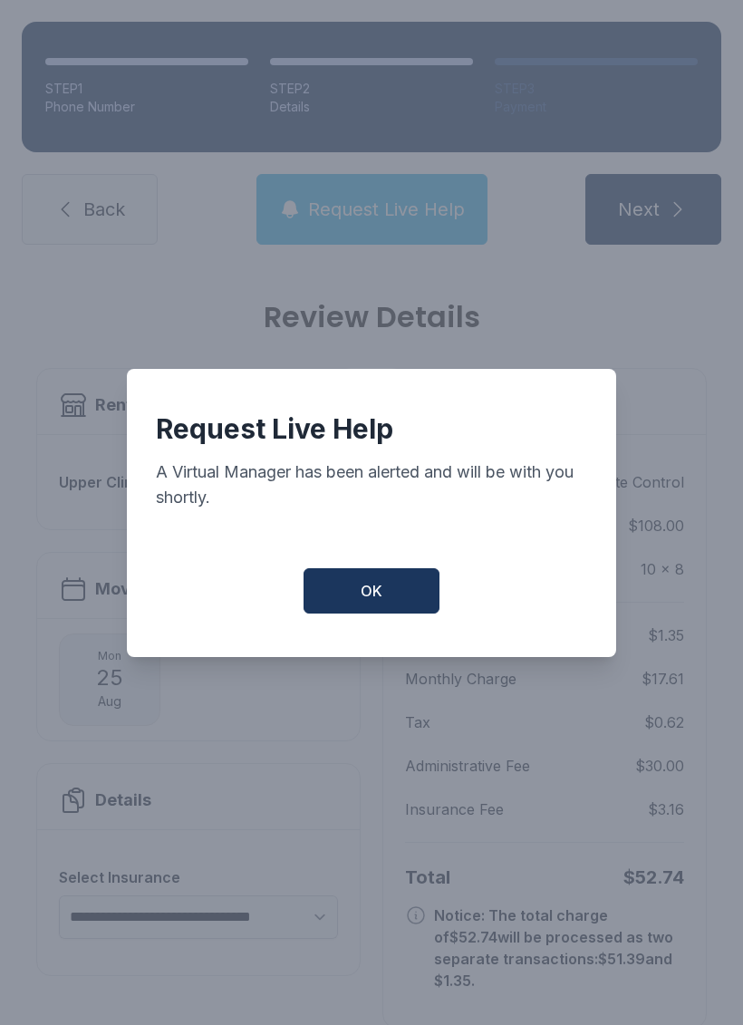
click at [370, 614] on button "OK" at bounding box center [372, 590] width 136 height 45
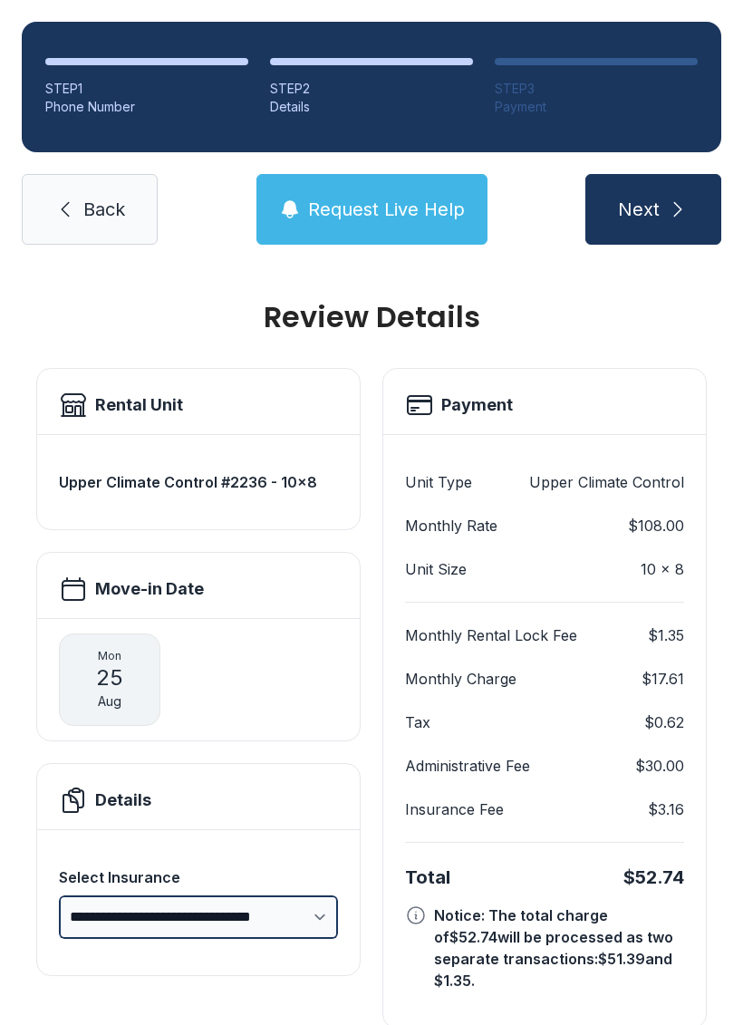
click at [217, 922] on select "**********" at bounding box center [198, 916] width 279 height 43
click at [230, 921] on select "**********" at bounding box center [198, 916] width 279 height 43
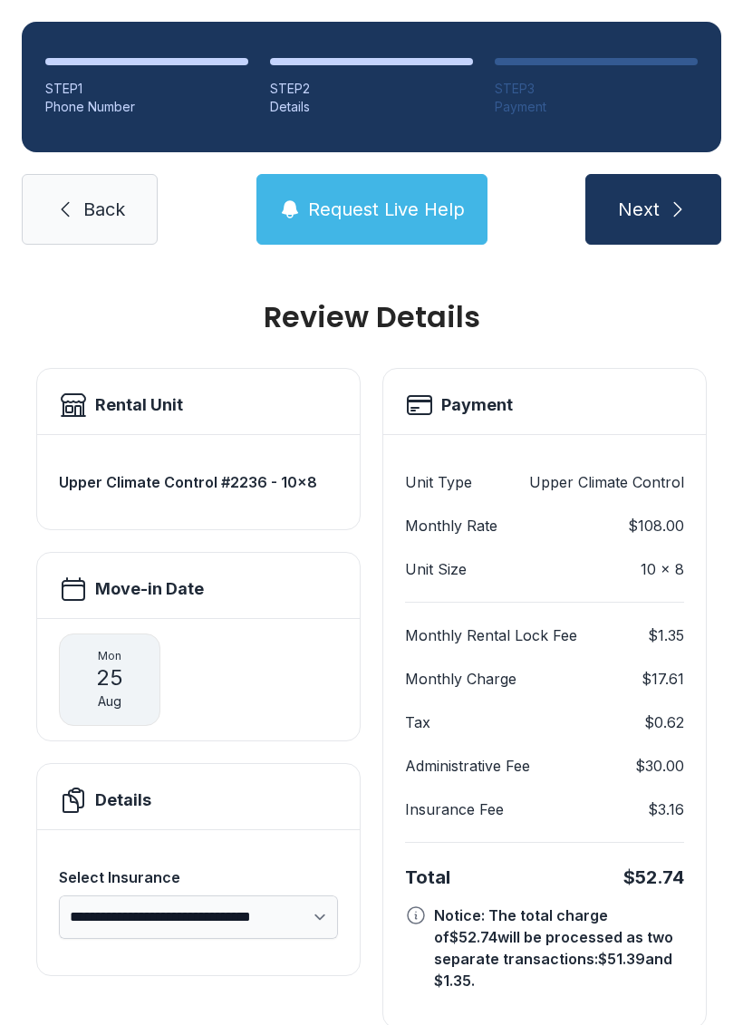
click at [90, 228] on link "Back" at bounding box center [90, 209] width 136 height 71
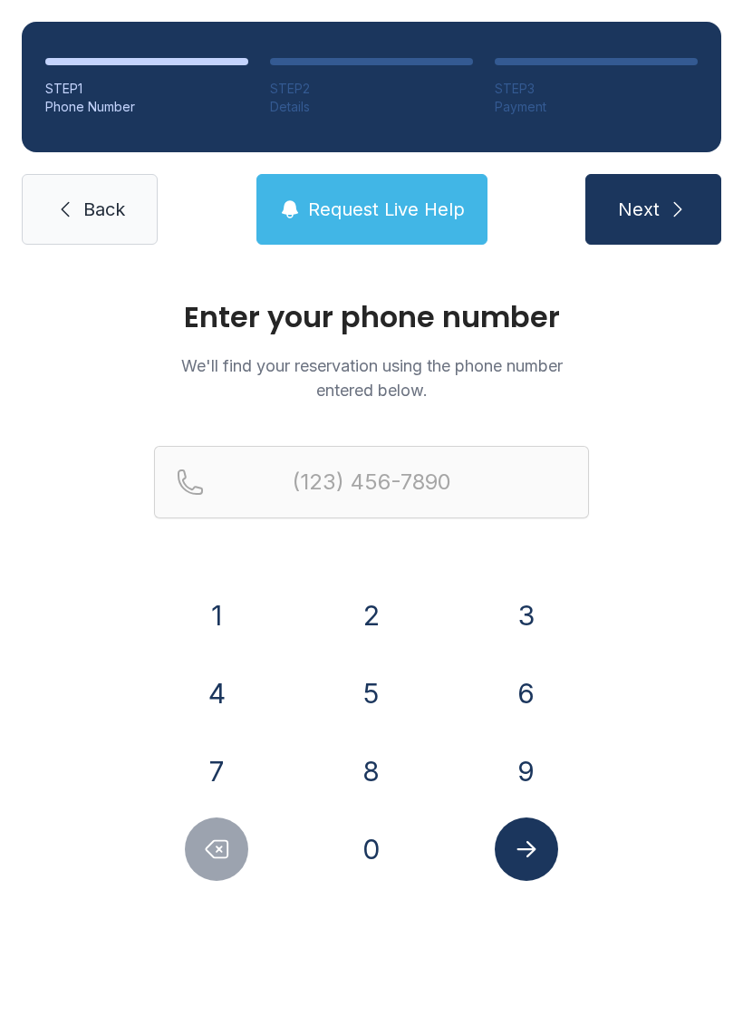
click at [96, 216] on span "Back" at bounding box center [104, 209] width 42 height 25
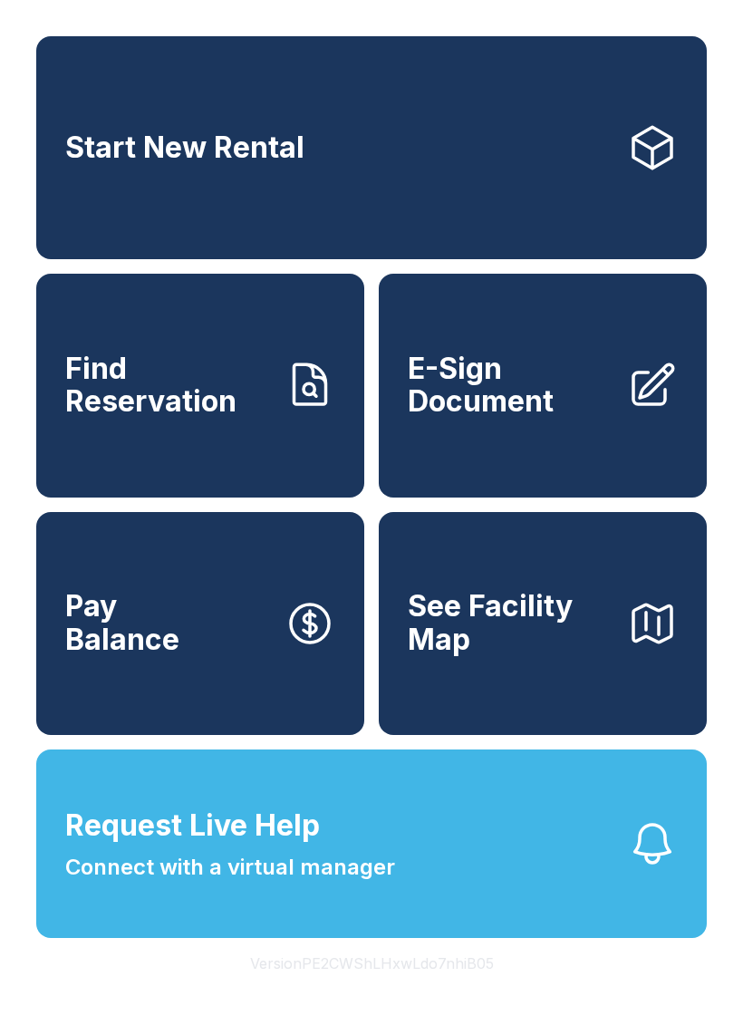
click at [530, 457] on link "E-Sign Document" at bounding box center [543, 385] width 328 height 223
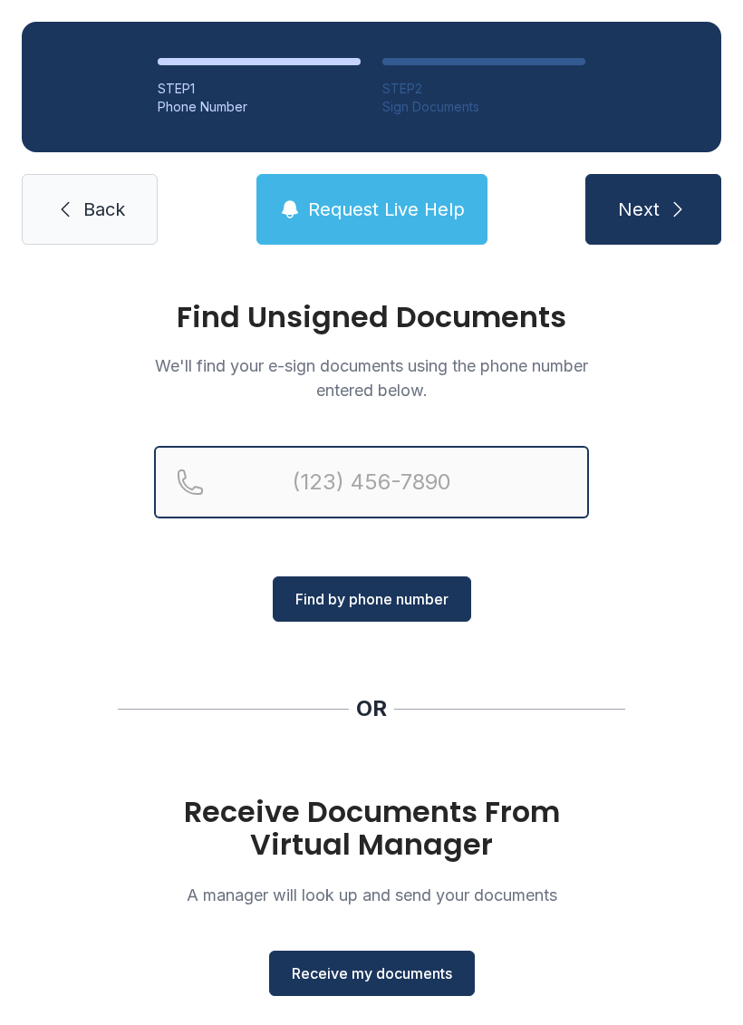
click at [364, 478] on input "Reservation phone number" at bounding box center [371, 482] width 435 height 72
type input "[PHONE_NUMBER]"
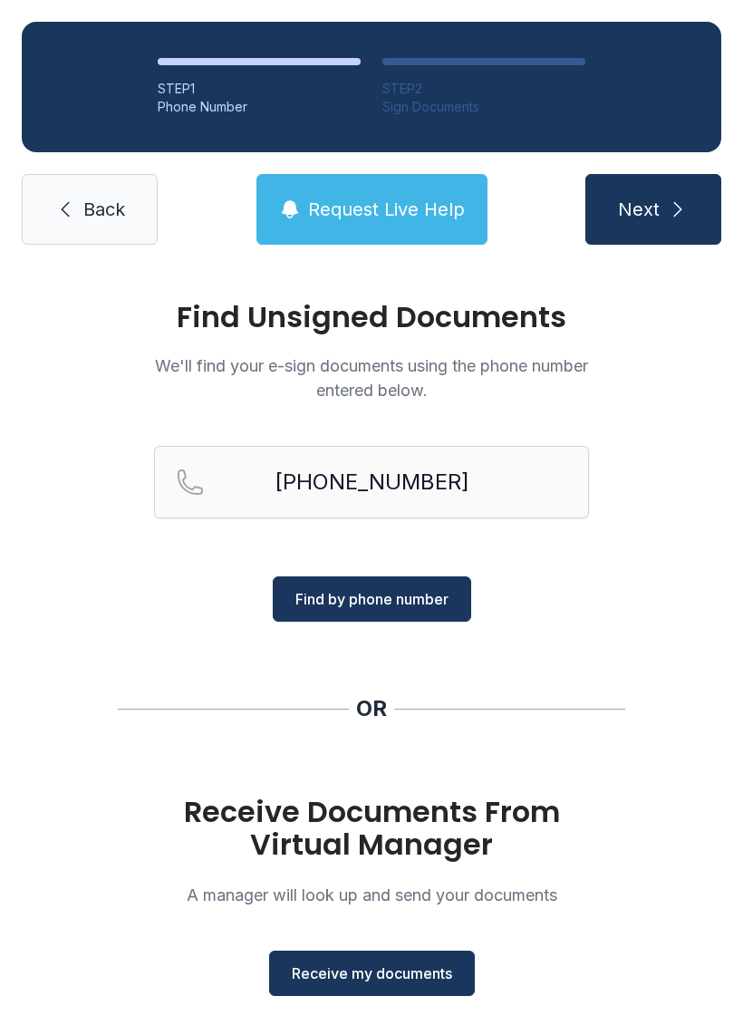
click at [654, 592] on div "Find Unsigned Documents We'll find your e-sign documents using the phone number…" at bounding box center [371, 667] width 743 height 802
click at [375, 616] on button "Find by phone number" at bounding box center [372, 598] width 198 height 45
click at [388, 592] on span "Find by phone number" at bounding box center [371, 599] width 153 height 22
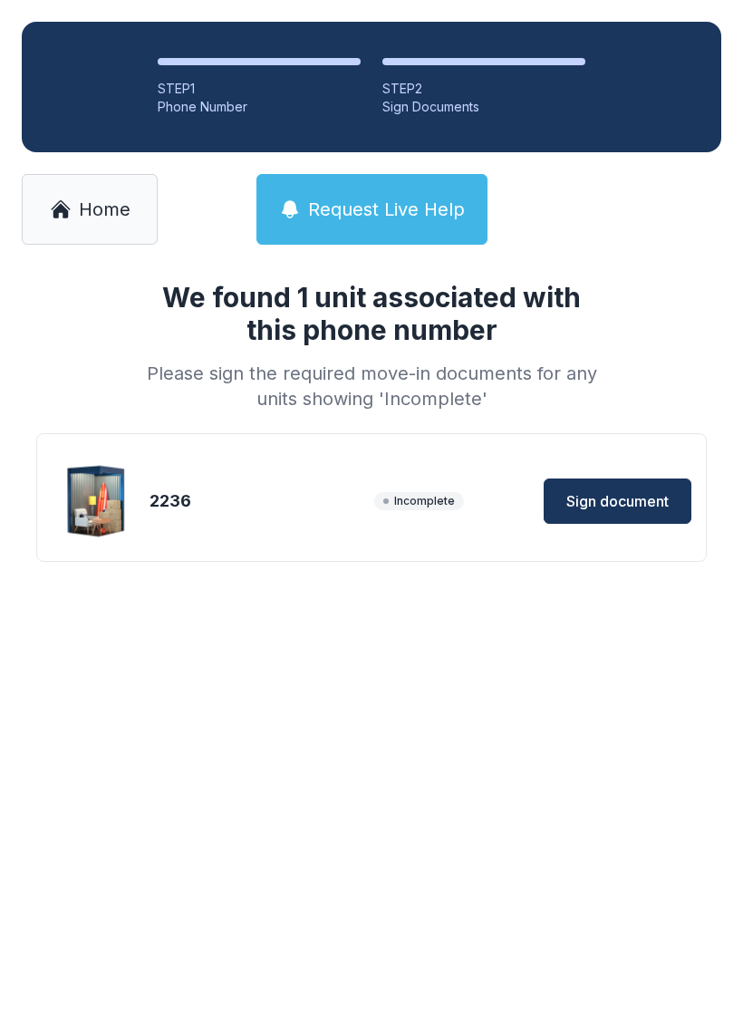
click at [627, 502] on span "Sign document" at bounding box center [617, 501] width 102 height 22
click at [82, 220] on span "Home" at bounding box center [105, 209] width 52 height 25
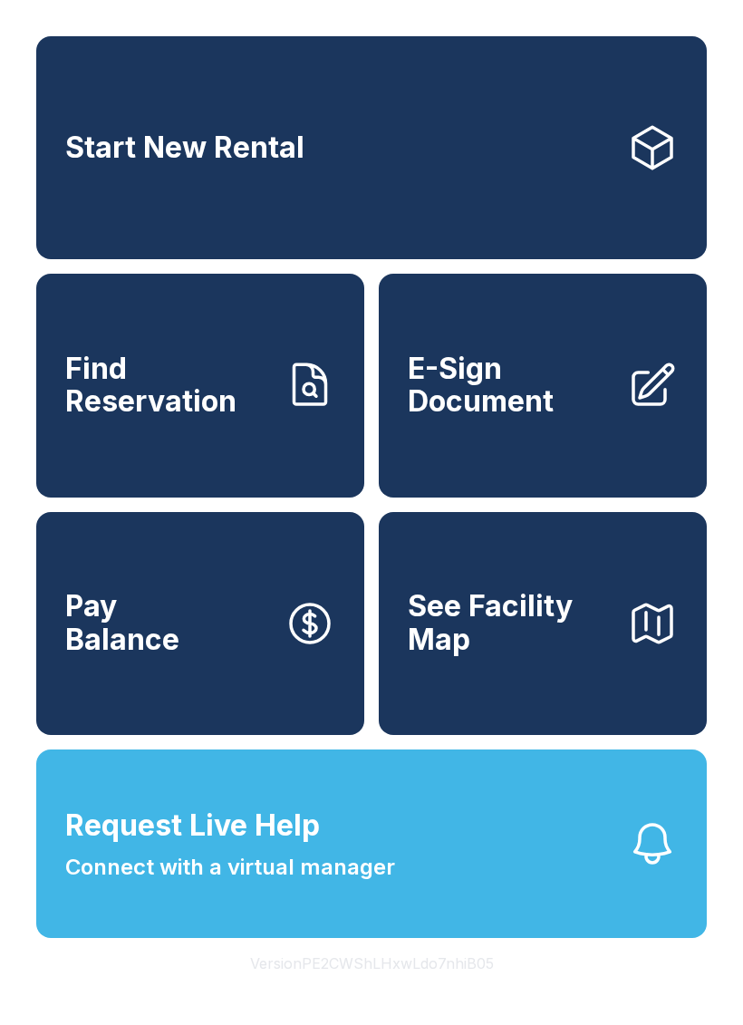
click at [104, 644] on span "Pay Balance" at bounding box center [122, 623] width 114 height 66
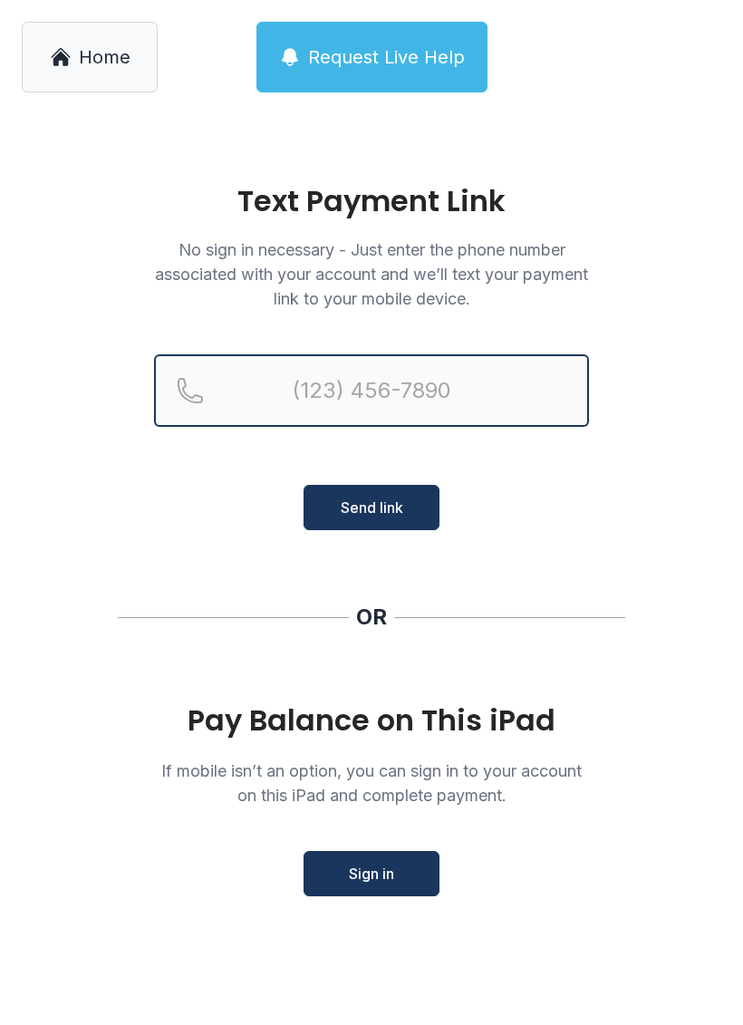
click at [391, 390] on input "Reservation phone number" at bounding box center [371, 390] width 435 height 72
type input "[PHONE_NUMBER]"
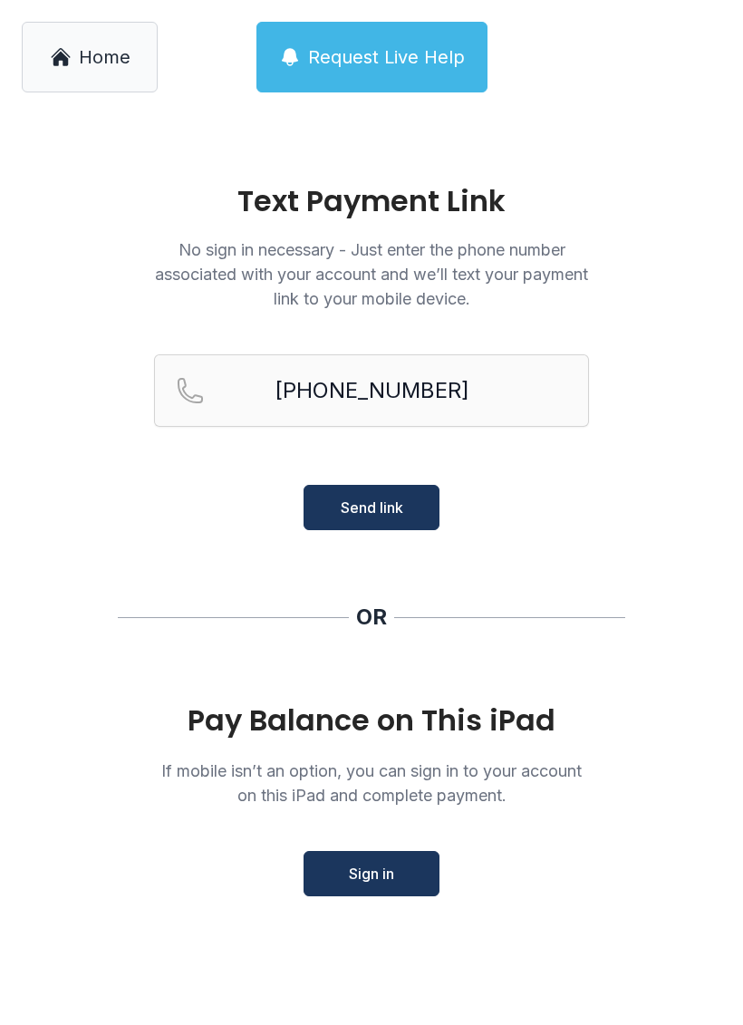
click at [401, 506] on span "Send link" at bounding box center [372, 508] width 63 height 22
